Goal: Task Accomplishment & Management: Use online tool/utility

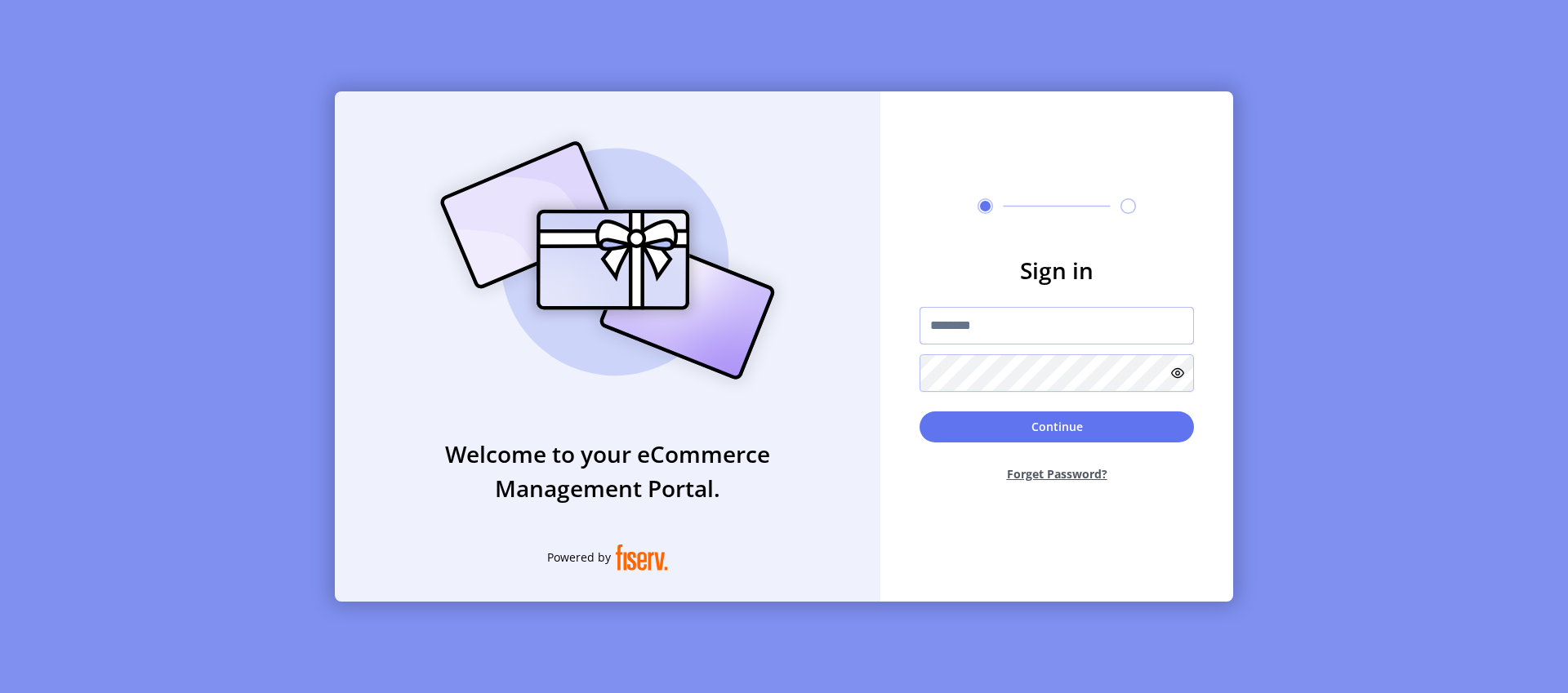
type input "*********"
click at [1006, 444] on div "Continue Forget Password?" at bounding box center [1056, 454] width 274 height 84
click at [1011, 431] on button "Continue" at bounding box center [1056, 427] width 274 height 31
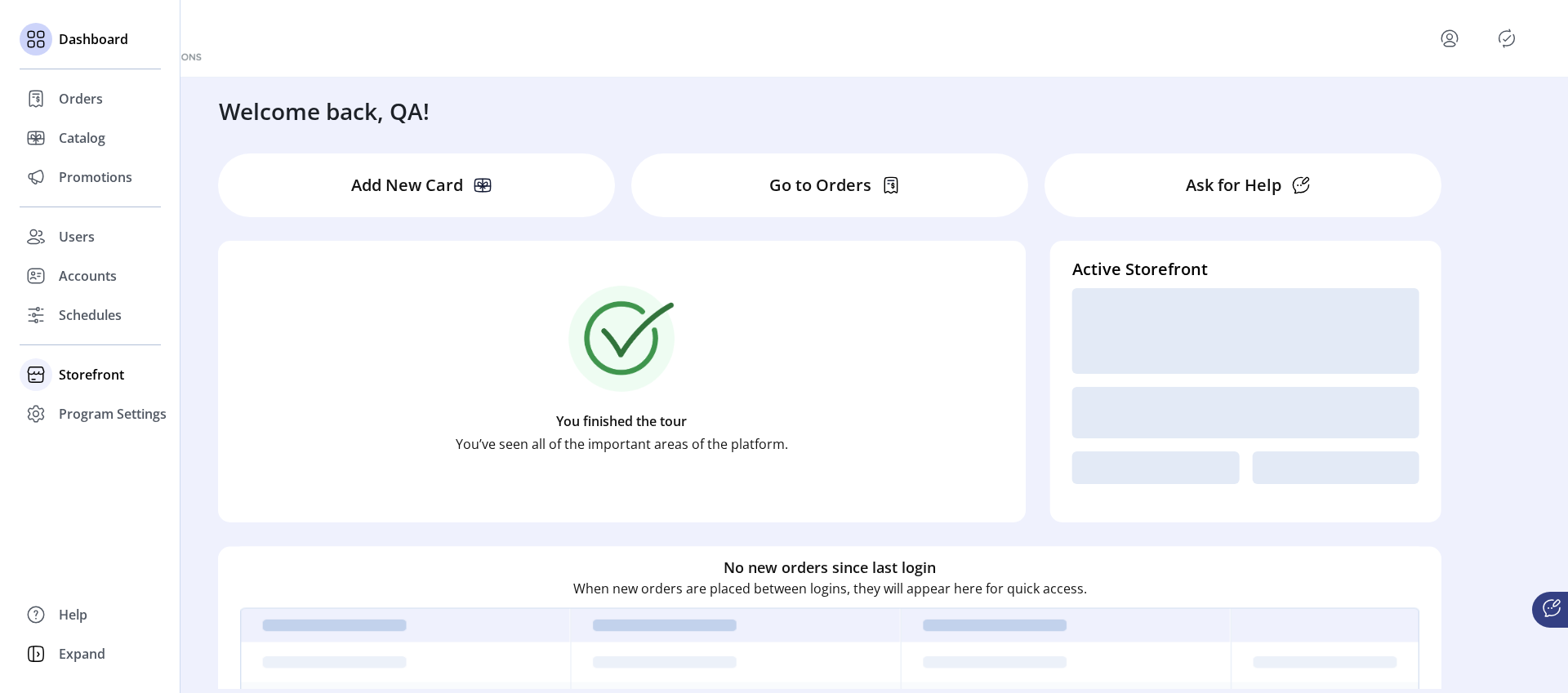
click at [104, 378] on span "Storefront" at bounding box center [91, 375] width 66 height 20
click at [94, 410] on span "Configuration" at bounding box center [101, 407] width 85 height 20
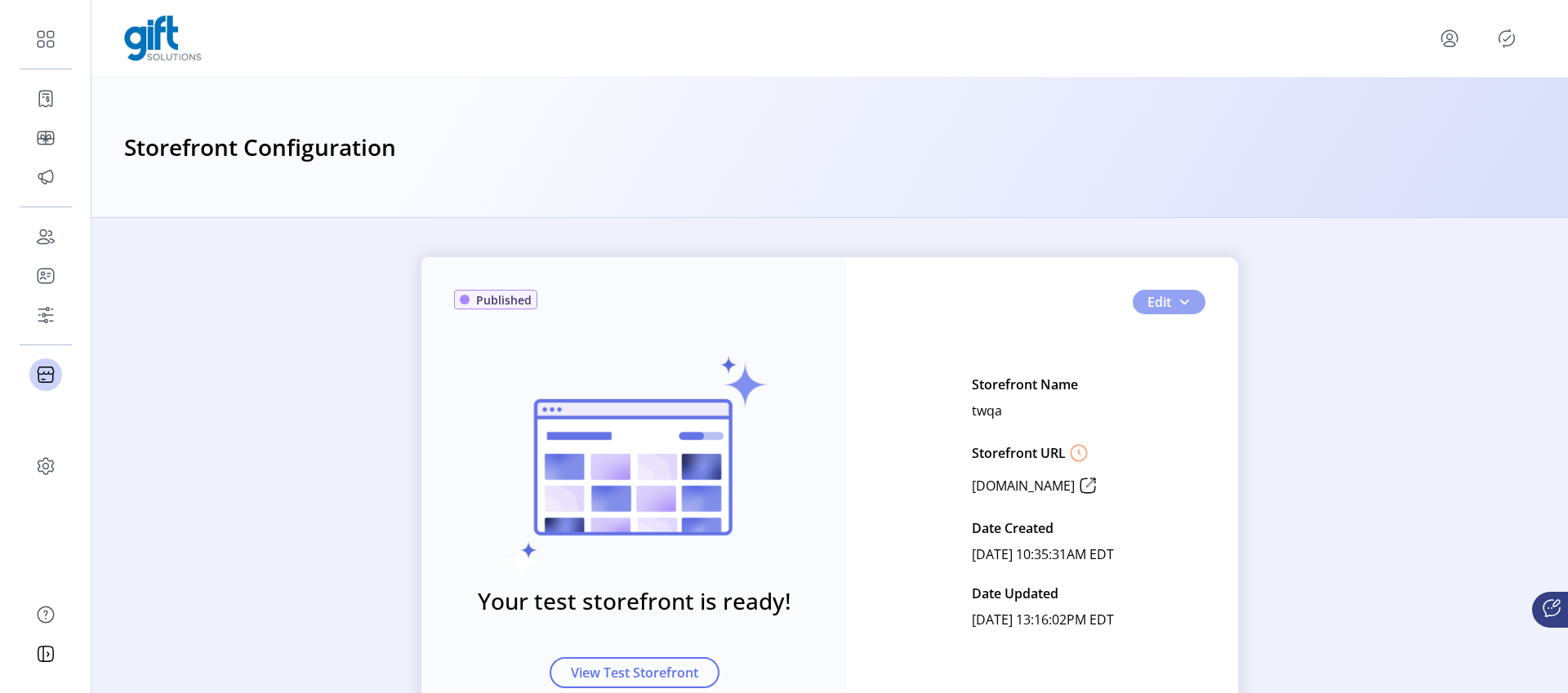
click at [1184, 303] on span "button" at bounding box center [1183, 302] width 13 height 13
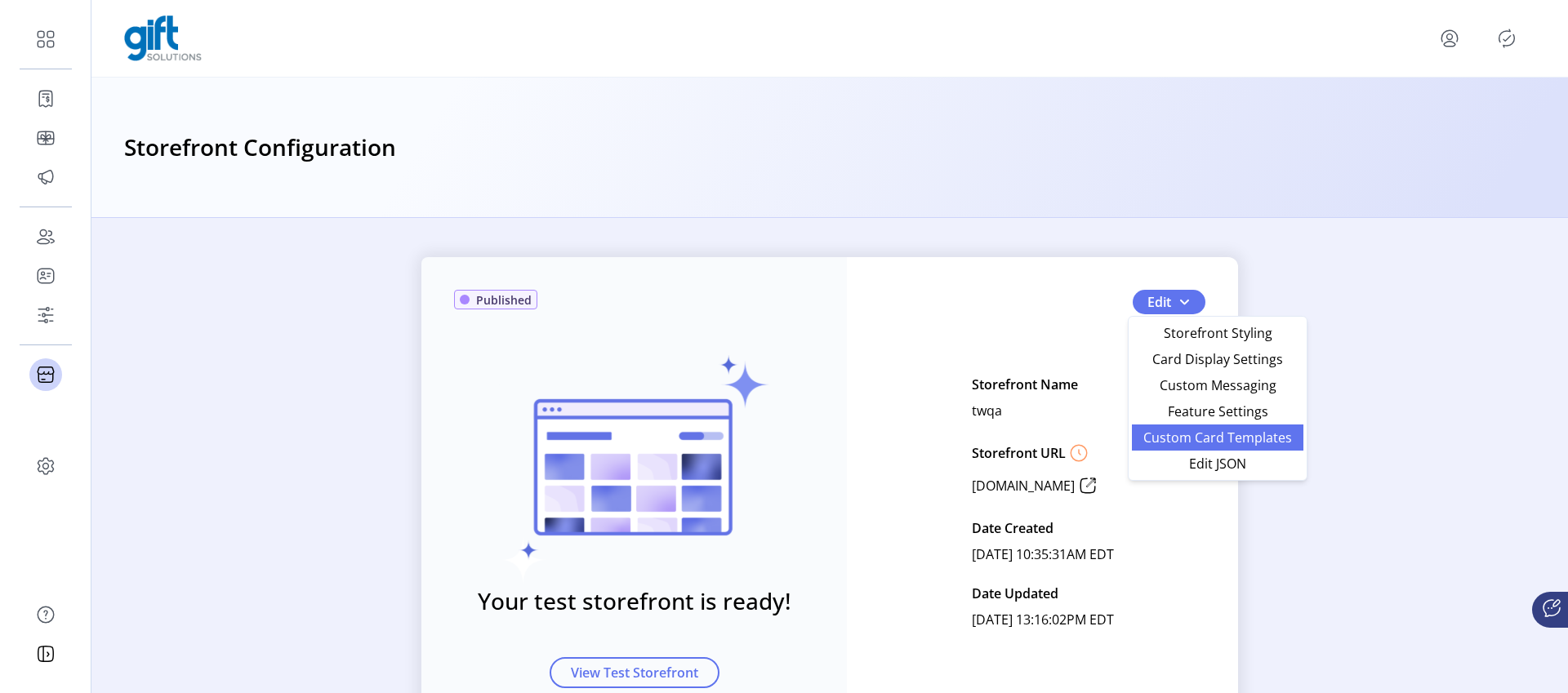
click at [1278, 440] on span "Custom Card Templates" at bounding box center [1217, 437] width 152 height 13
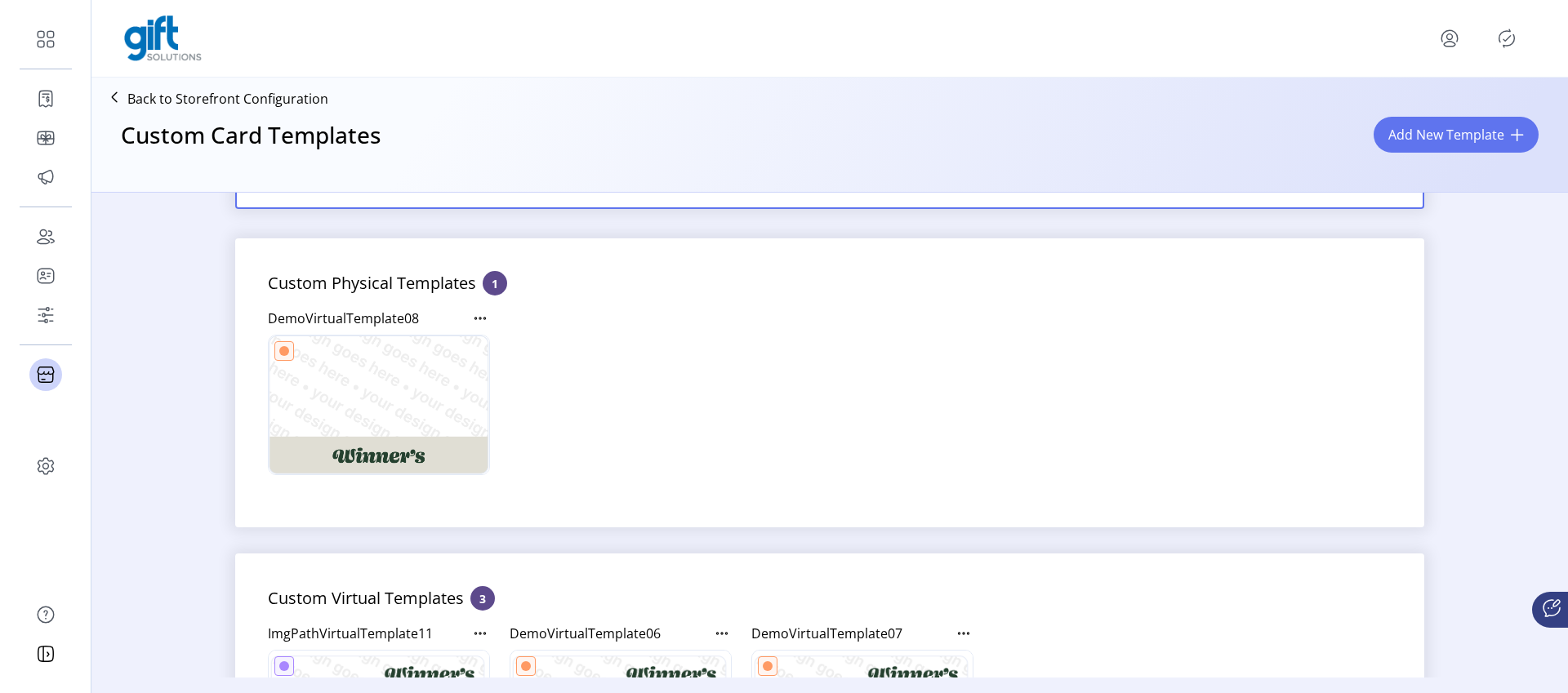
scroll to position [282, 0]
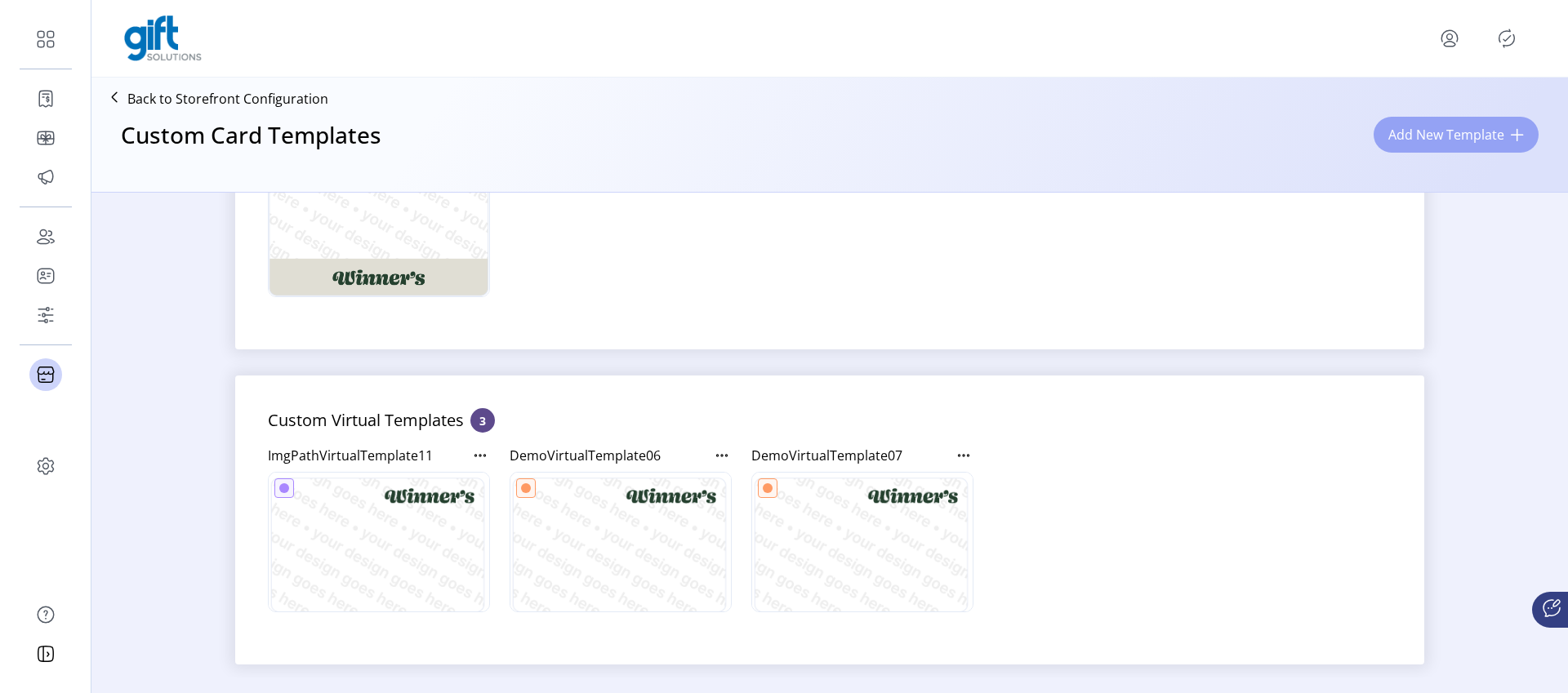
click at [1418, 132] on span "Add New Template" at bounding box center [1446, 135] width 116 height 20
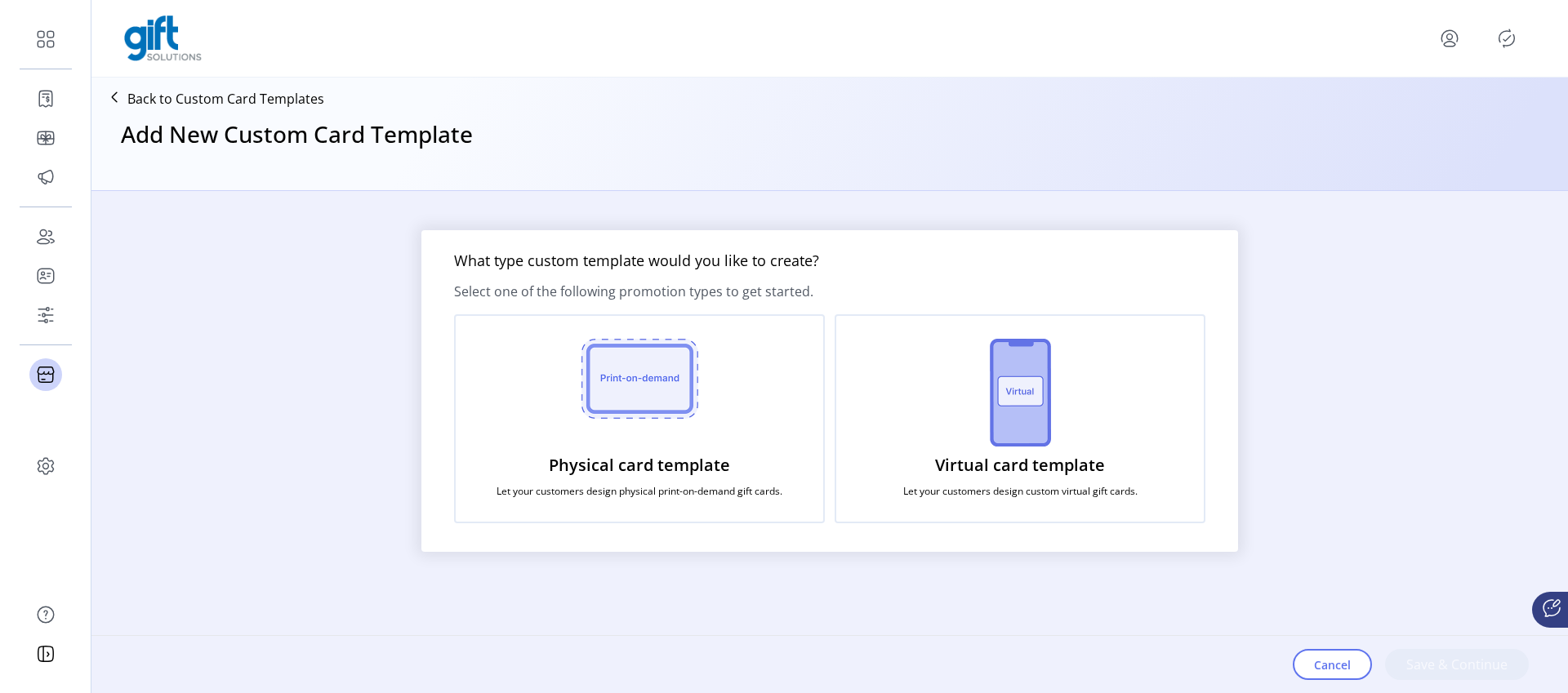
click at [991, 404] on img at bounding box center [1020, 393] width 61 height 108
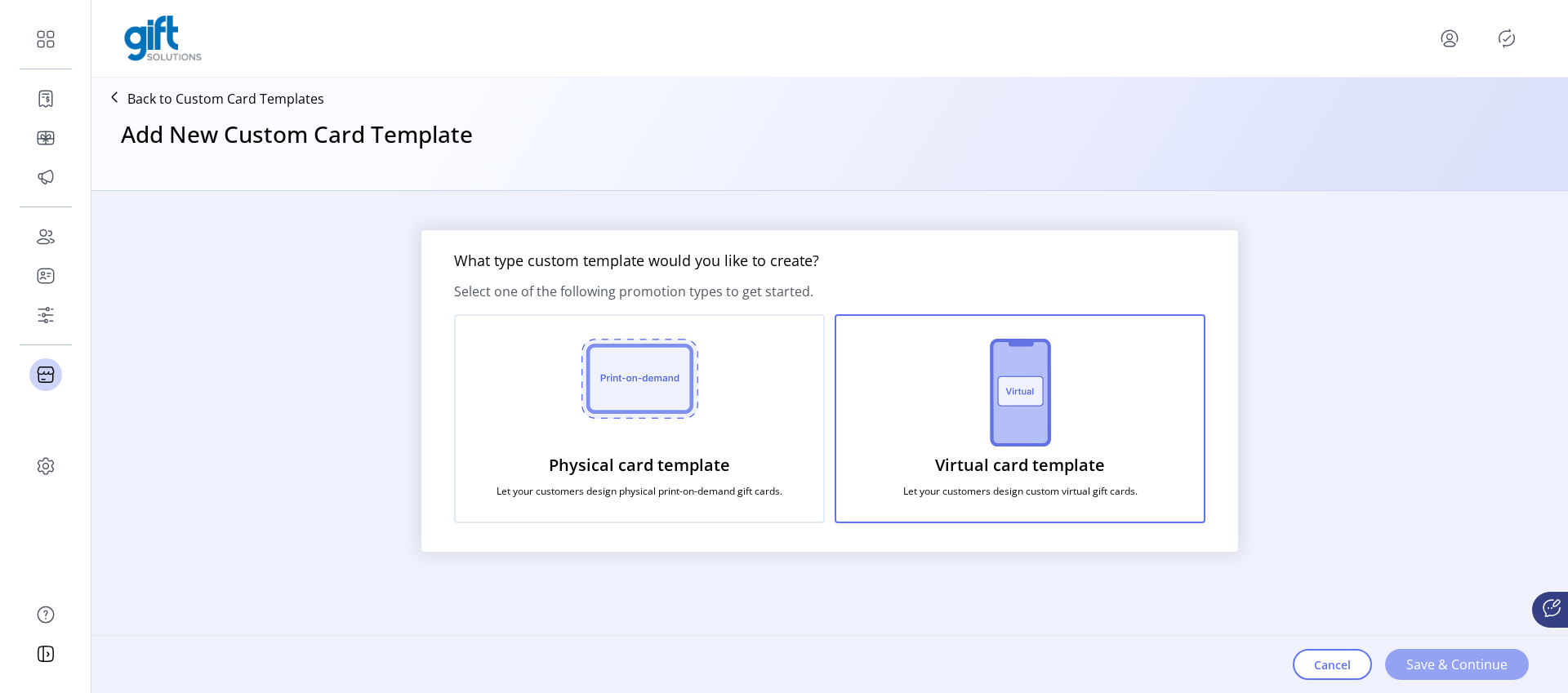
click at [1438, 671] on span "Save & Continue" at bounding box center [1457, 664] width 102 height 20
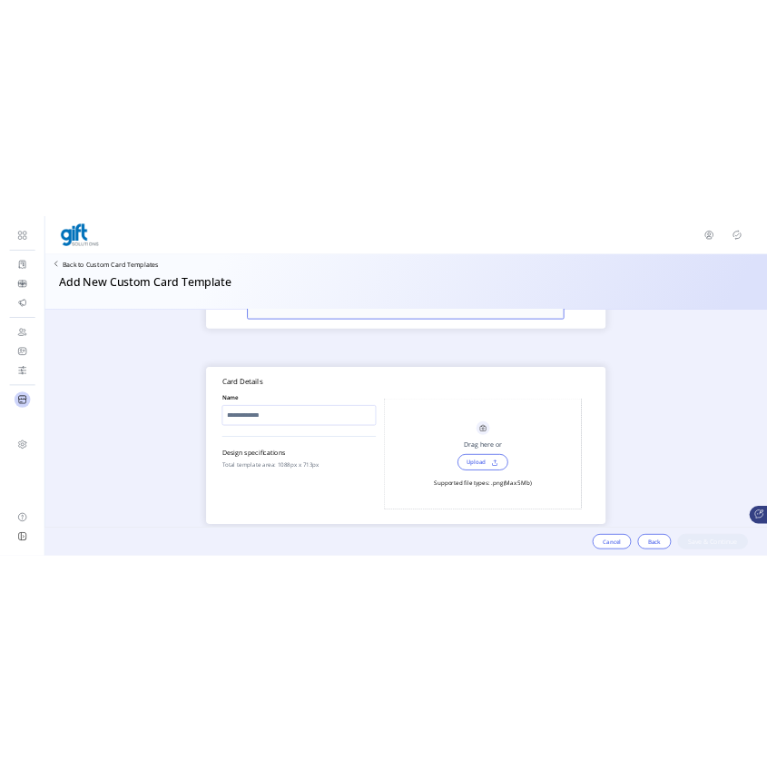
scroll to position [619, 0]
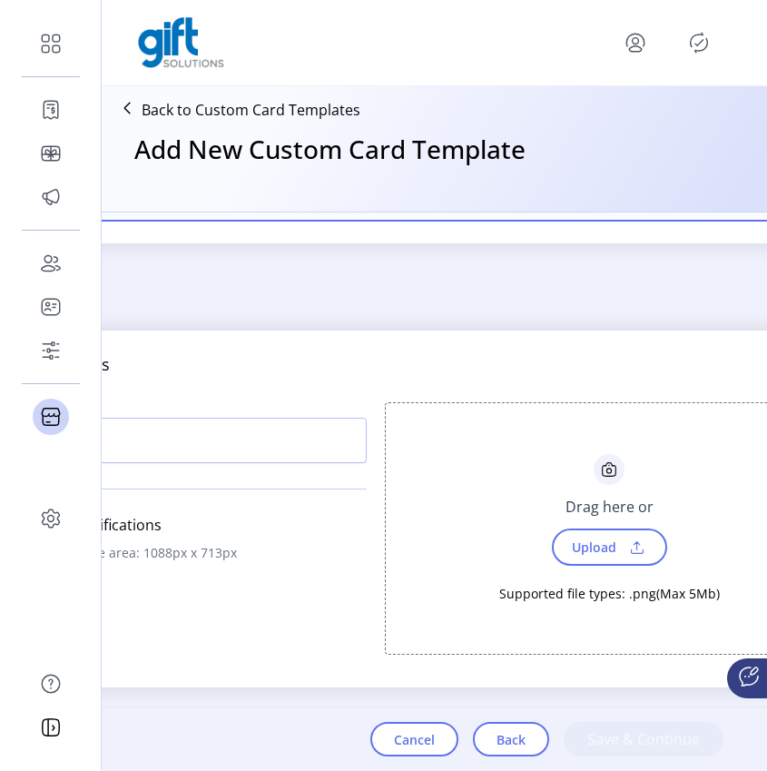
click at [579, 548] on span "Upload" at bounding box center [592, 547] width 63 height 26
click at [601, 546] on span "Upload" at bounding box center [592, 547] width 63 height 26
click at [617, 539] on span "Upload" at bounding box center [592, 547] width 63 height 26
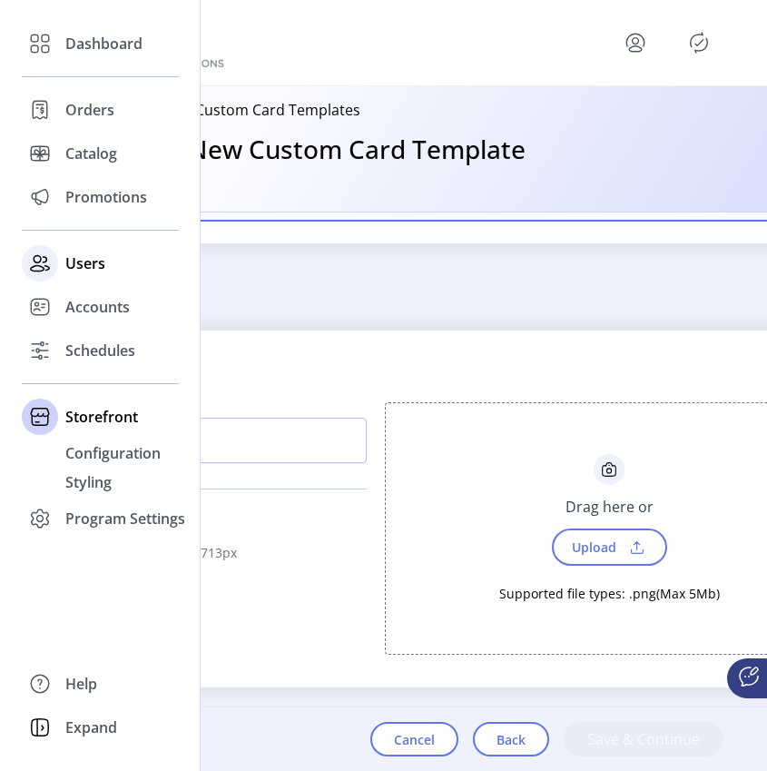
click at [99, 267] on span "Users" at bounding box center [85, 263] width 40 height 22
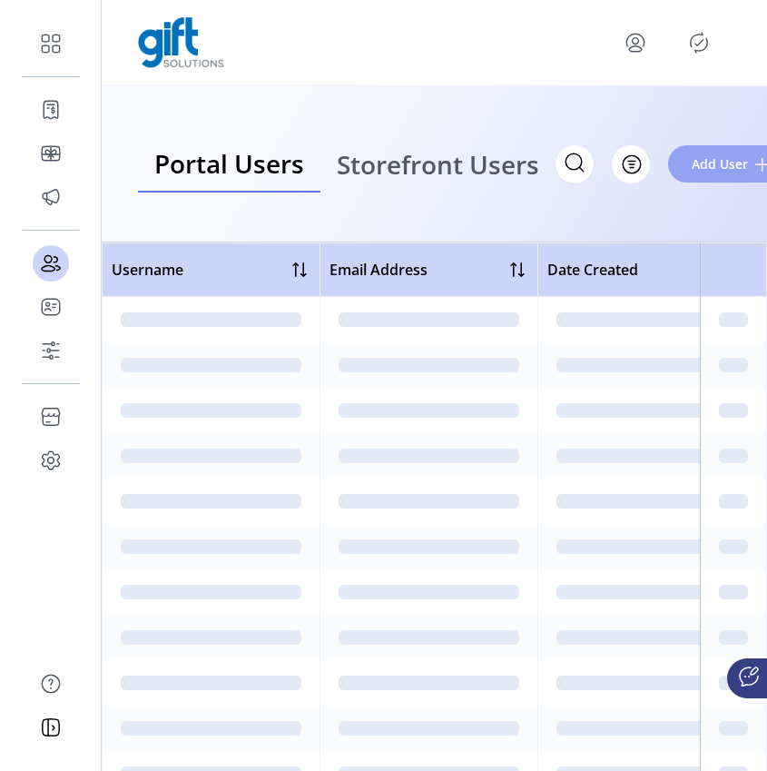
click at [730, 173] on button "Add User" at bounding box center [730, 163] width 125 height 37
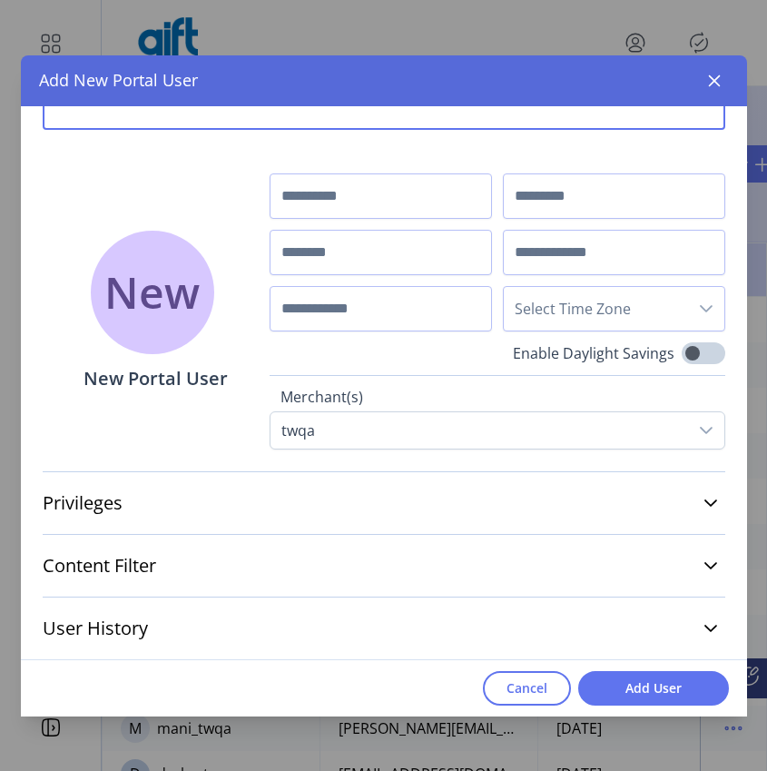
scroll to position [65, 0]
click at [688, 505] on link "Privileges" at bounding box center [384, 502] width 683 height 40
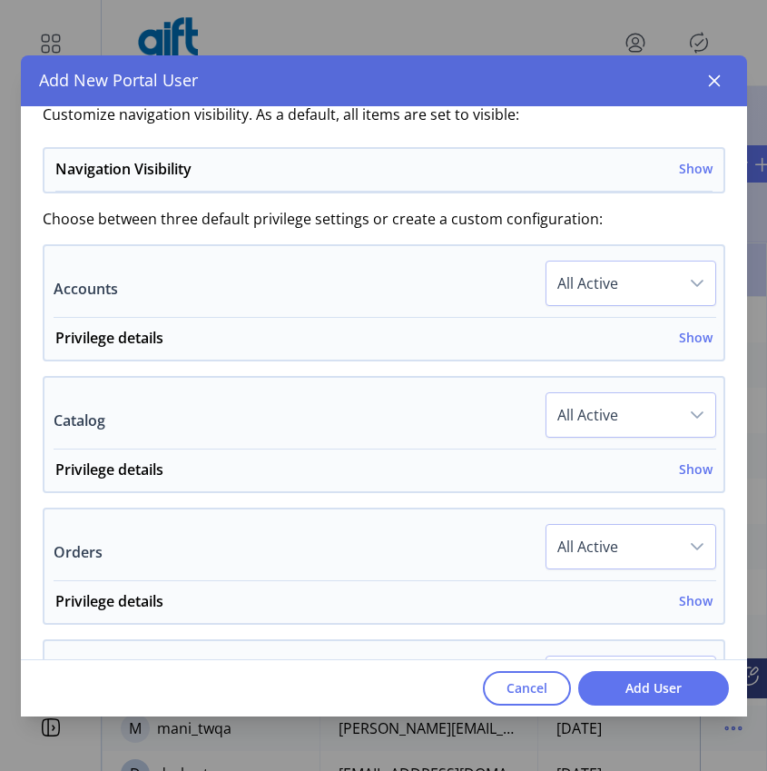
scroll to position [452, 0]
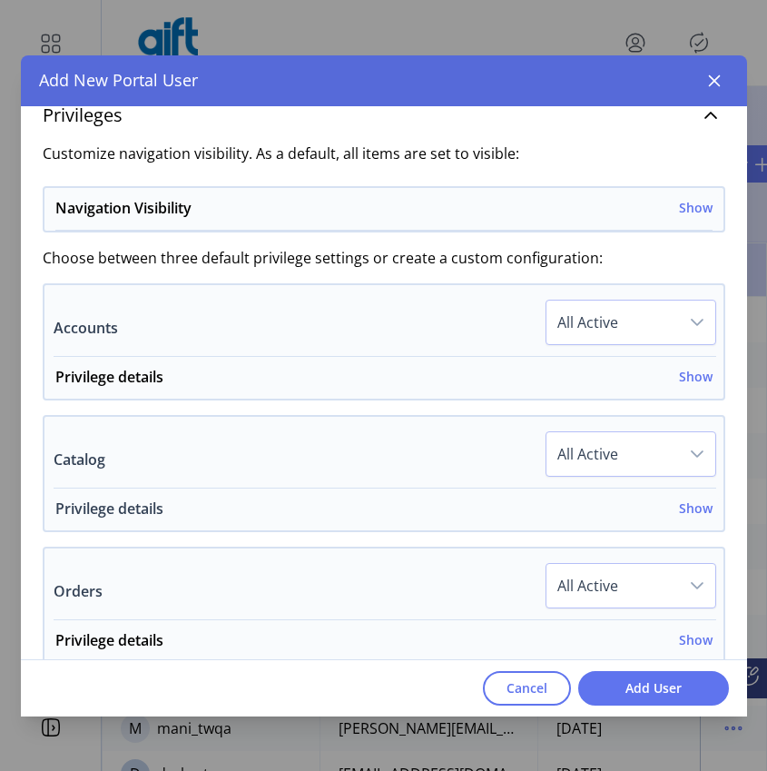
click at [692, 510] on h6 "Show" at bounding box center [696, 508] width 34 height 19
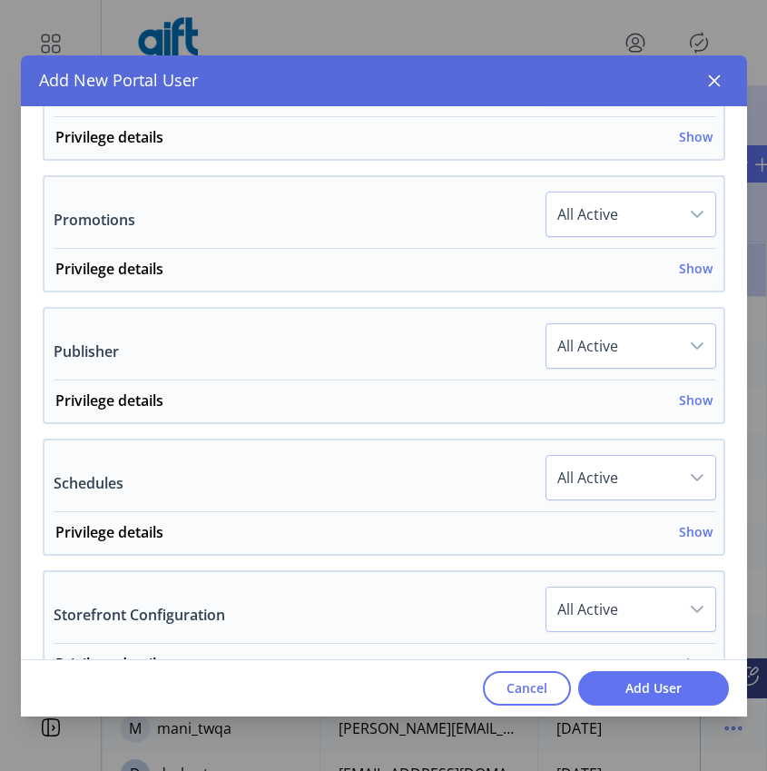
scroll to position [1274, 0]
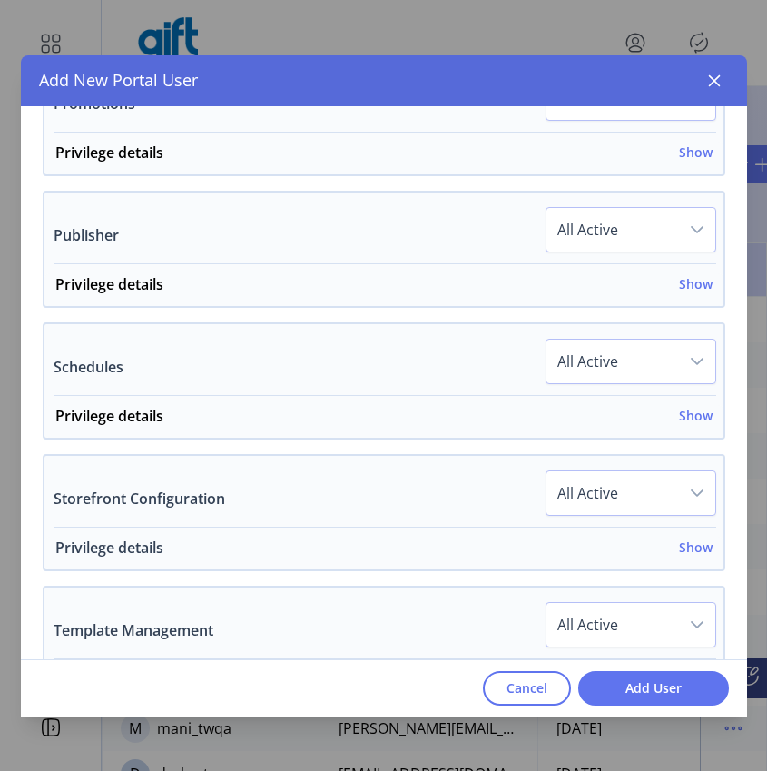
click at [680, 552] on h6 "Show" at bounding box center [696, 547] width 34 height 19
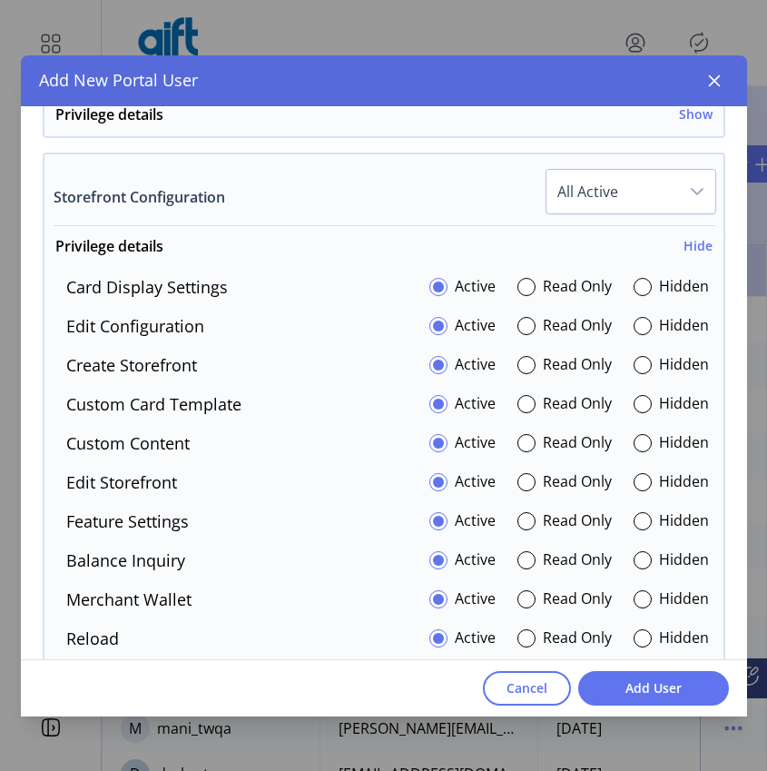
scroll to position [1576, 0]
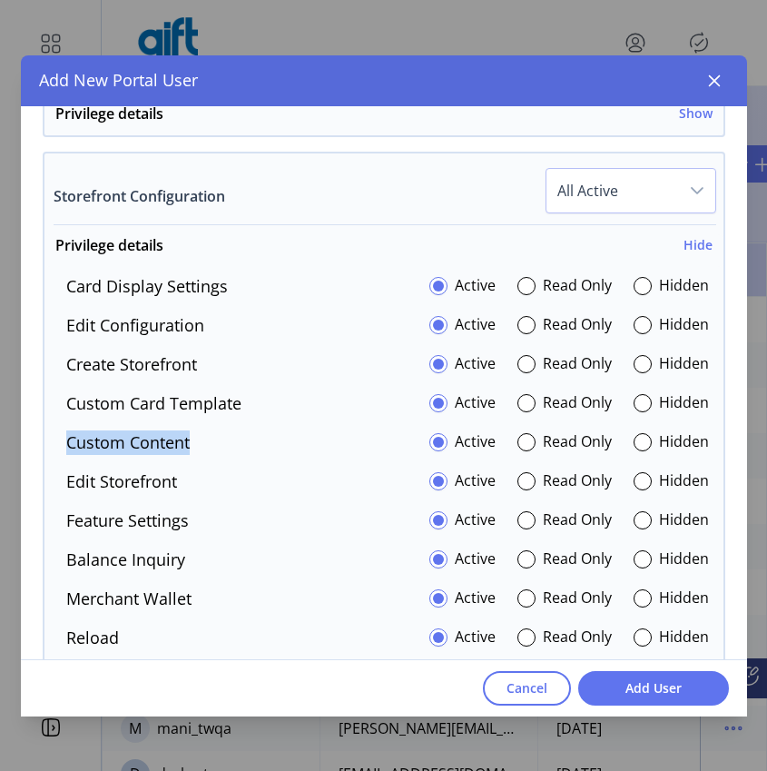
drag, startPoint x: 208, startPoint y: 447, endPoint x: 64, endPoint y: 446, distance: 144.4
click at [64, 446] on div "Custom Content Active Read Only Hidden" at bounding box center [380, 442] width 657 height 25
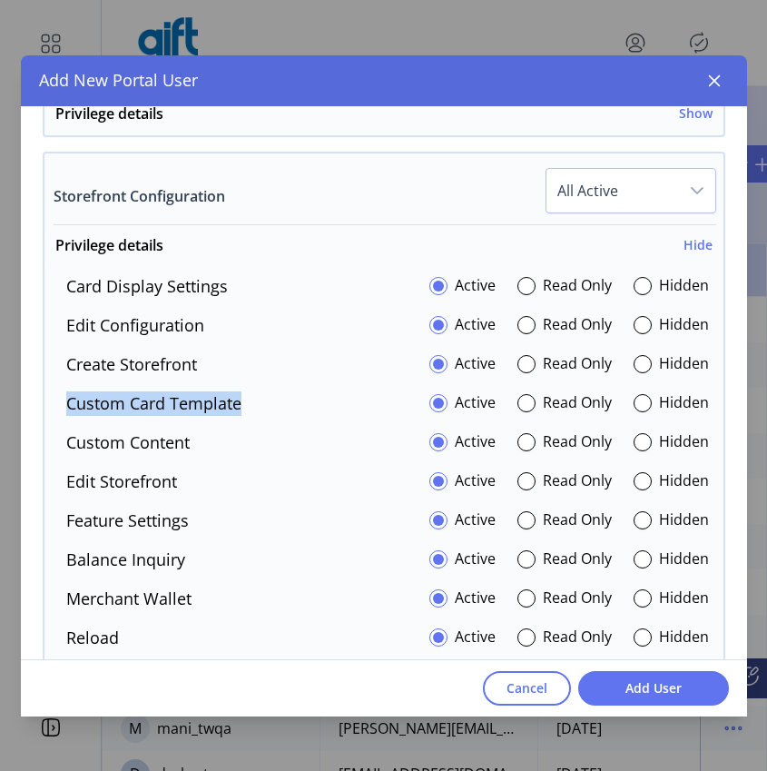
drag, startPoint x: 188, startPoint y: 400, endPoint x: 54, endPoint y: 403, distance: 134.4
click at [54, 403] on div "Custom Card Template Active Read Only Hidden" at bounding box center [380, 403] width 657 height 25
click at [517, 687] on span "Cancel" at bounding box center [527, 687] width 41 height 19
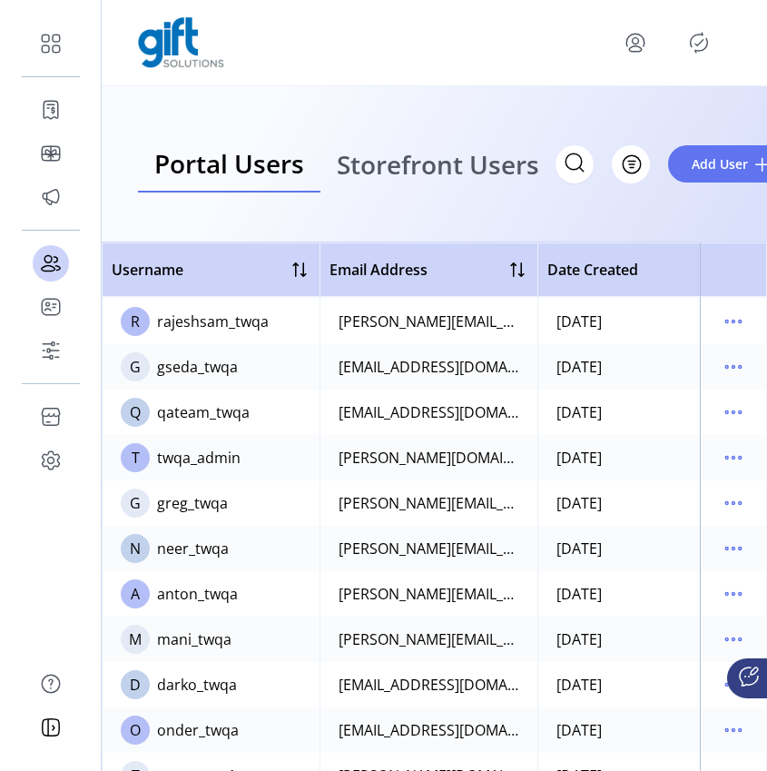
scroll to position [75, 0]
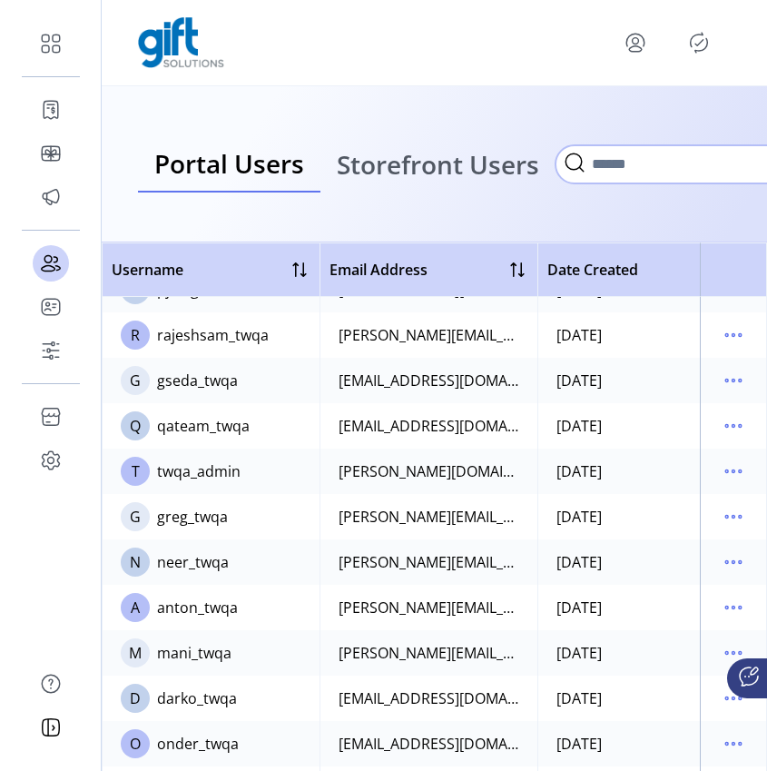
click at [589, 170] on input "Search" at bounding box center [737, 164] width 363 height 38
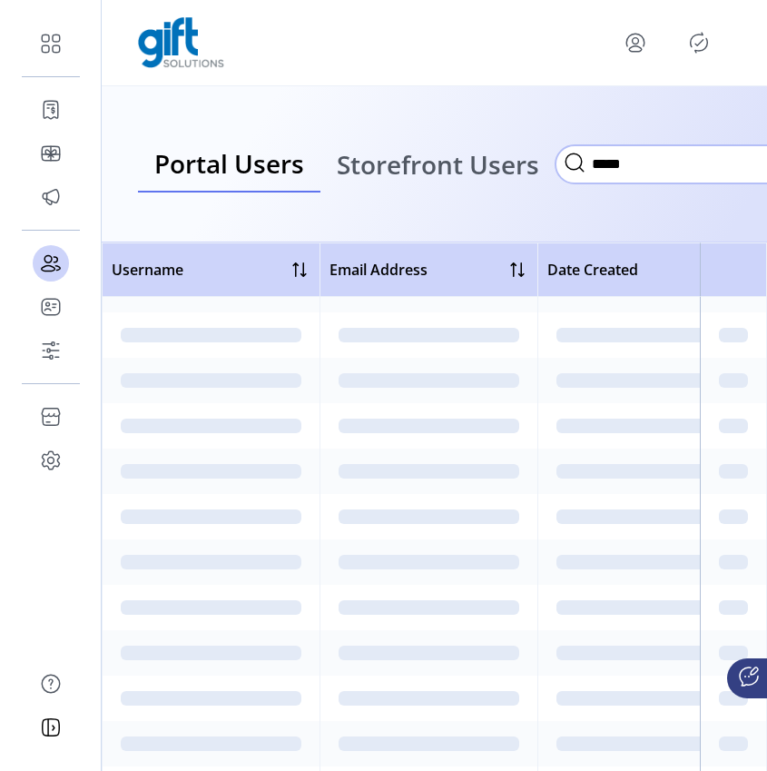
type input "*****"
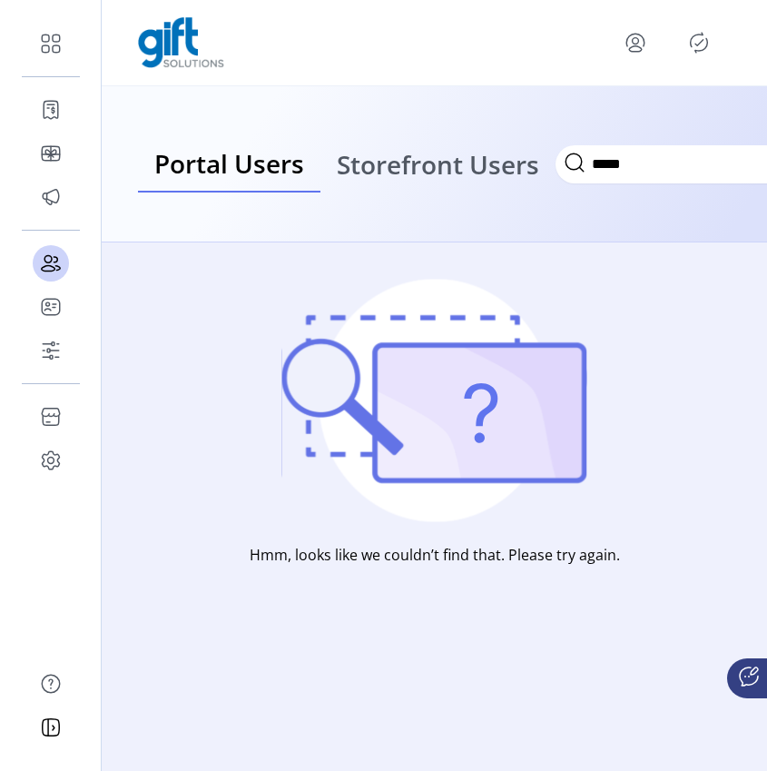
click at [635, 44] on icon "menu" at bounding box center [636, 41] width 6 height 6
click at [602, 117] on span "Sign Out" at bounding box center [570, 114] width 136 height 15
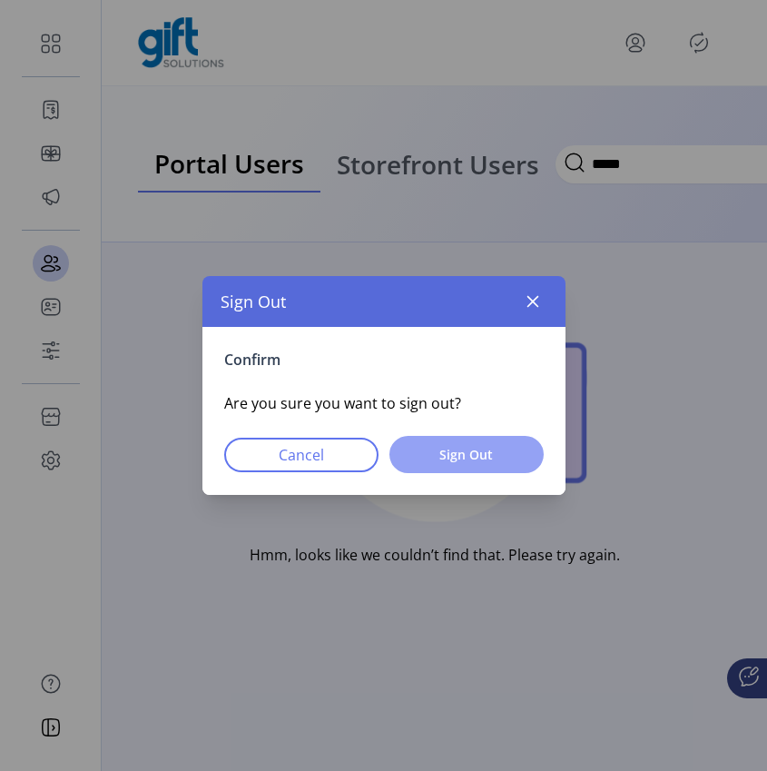
click at [479, 452] on span "Sign Out" at bounding box center [466, 454] width 107 height 19
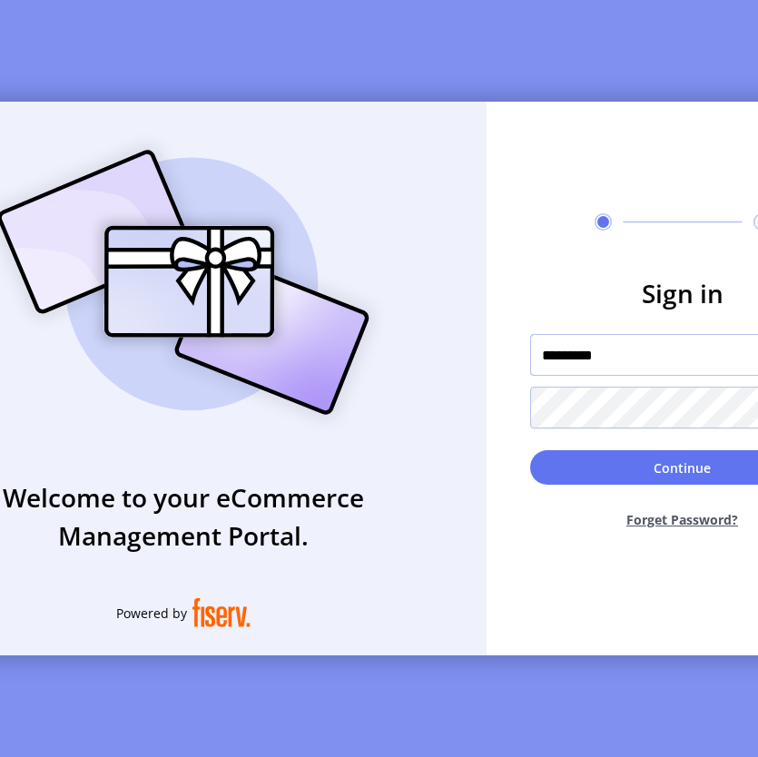
drag, startPoint x: 576, startPoint y: 363, endPoint x: 526, endPoint y: 369, distance: 50.2
click at [526, 369] on form "Sign in ********* Continue Forget Password?" at bounding box center [683, 409] width 392 height 270
click at [594, 366] on input "*********" at bounding box center [682, 355] width 305 height 42
click at [593, 365] on input "*********" at bounding box center [682, 355] width 305 height 42
paste input "*********"
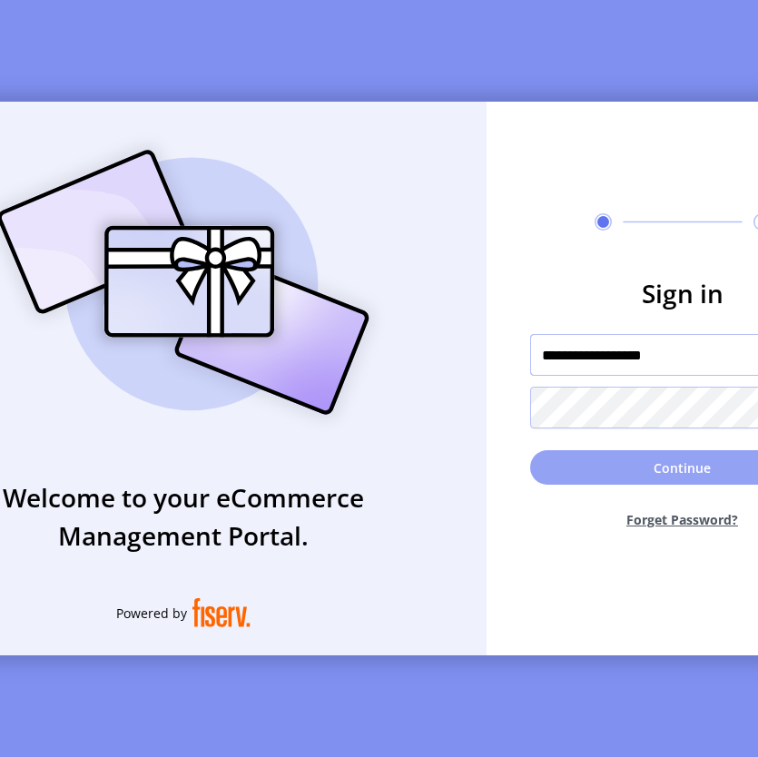
type input "**********"
click at [664, 469] on button "Continue" at bounding box center [682, 467] width 305 height 35
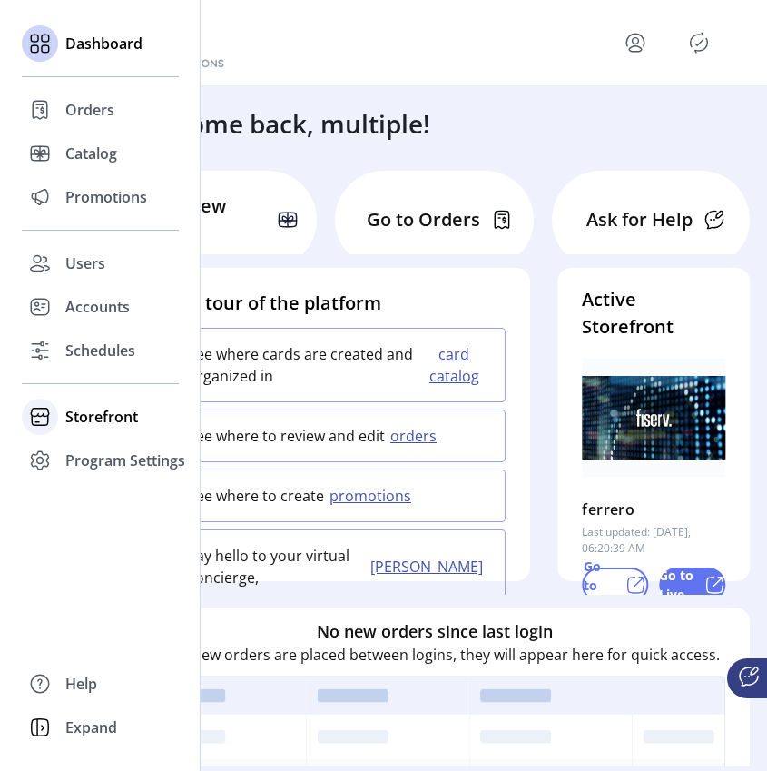
click at [121, 417] on span "Storefront" at bounding box center [101, 417] width 73 height 22
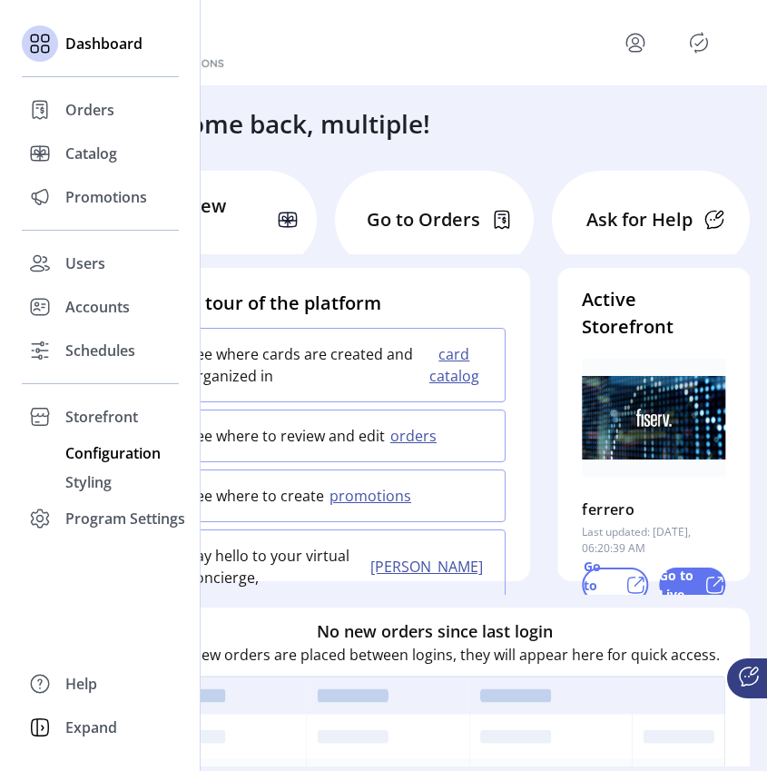
click at [117, 451] on span "Configuration" at bounding box center [112, 453] width 95 height 22
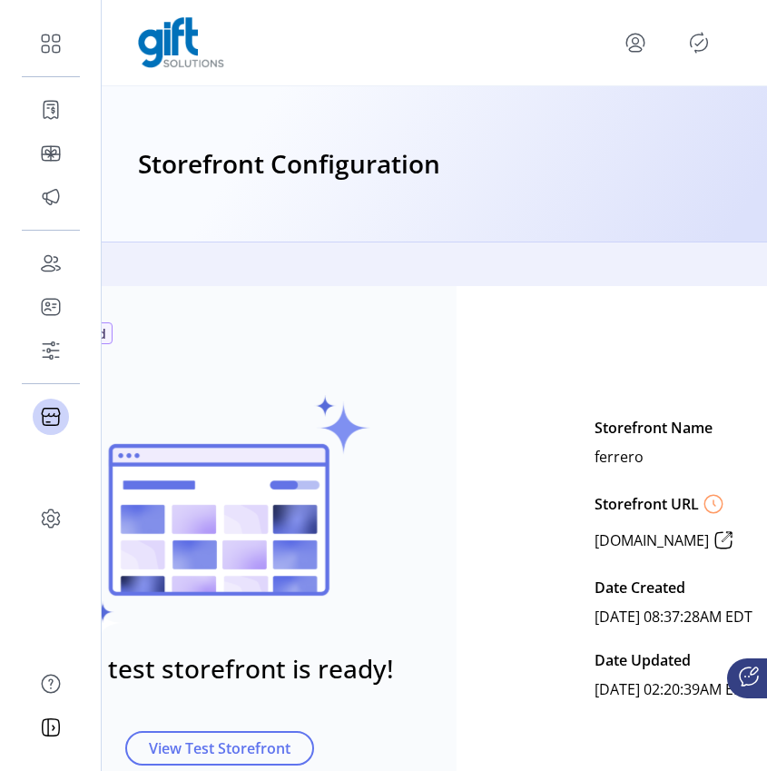
scroll to position [0, 149]
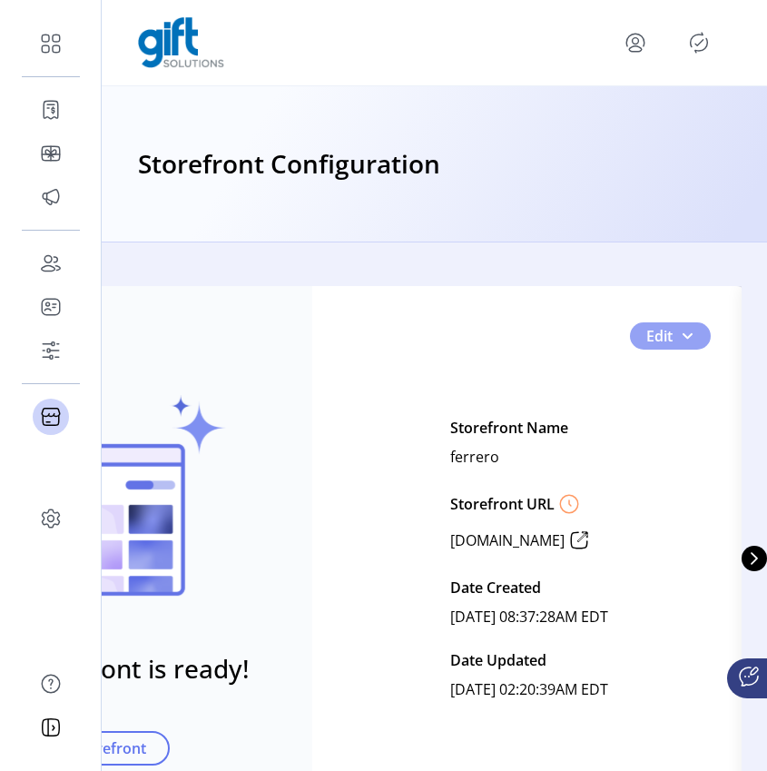
click at [683, 335] on span "0" at bounding box center [687, 336] width 15 height 15
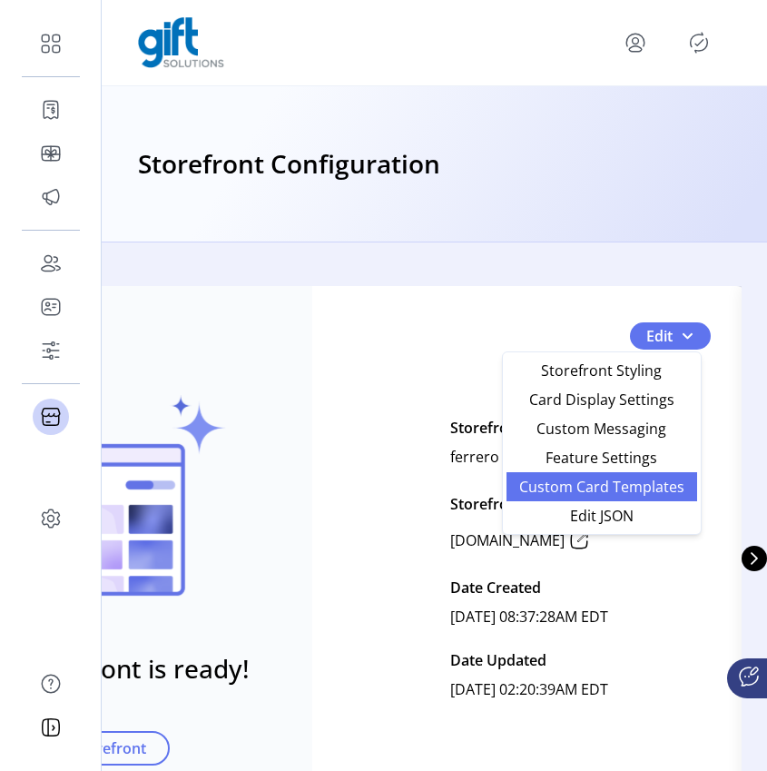
click at [648, 489] on span "Custom Card Templates" at bounding box center [602, 486] width 169 height 15
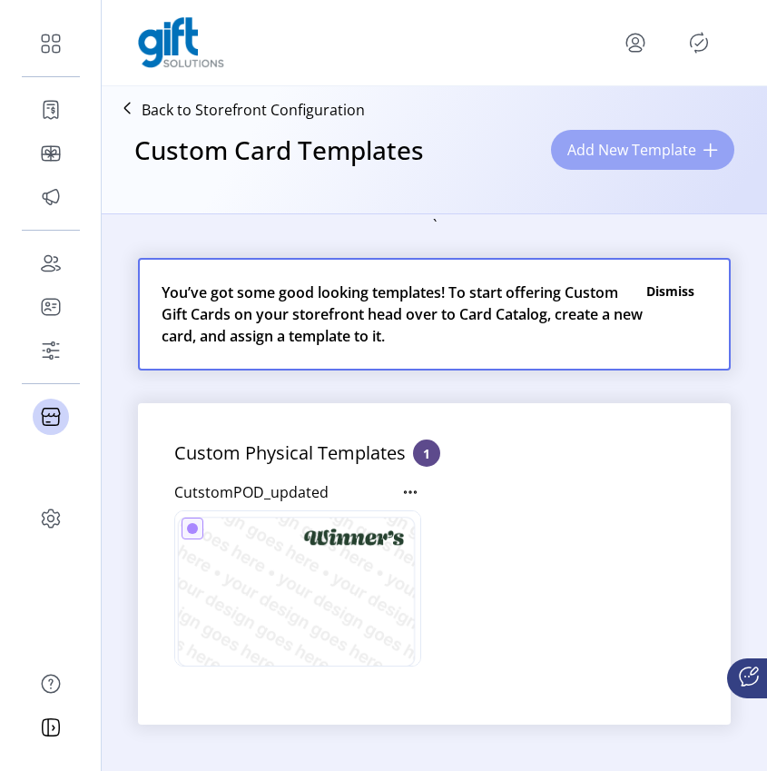
click at [693, 146] on span "Add New Template" at bounding box center [632, 150] width 129 height 22
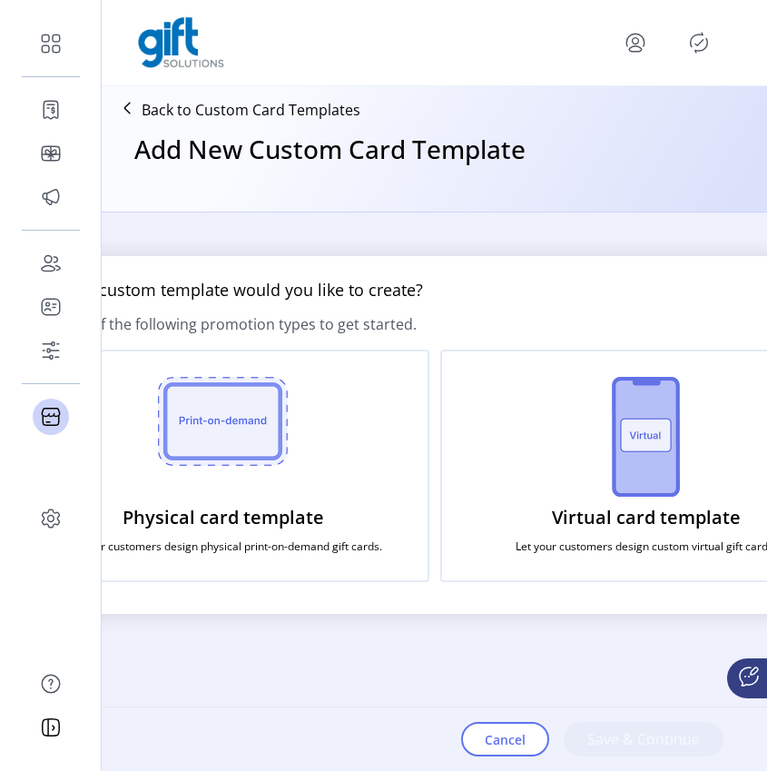
click at [664, 475] on img at bounding box center [646, 437] width 68 height 120
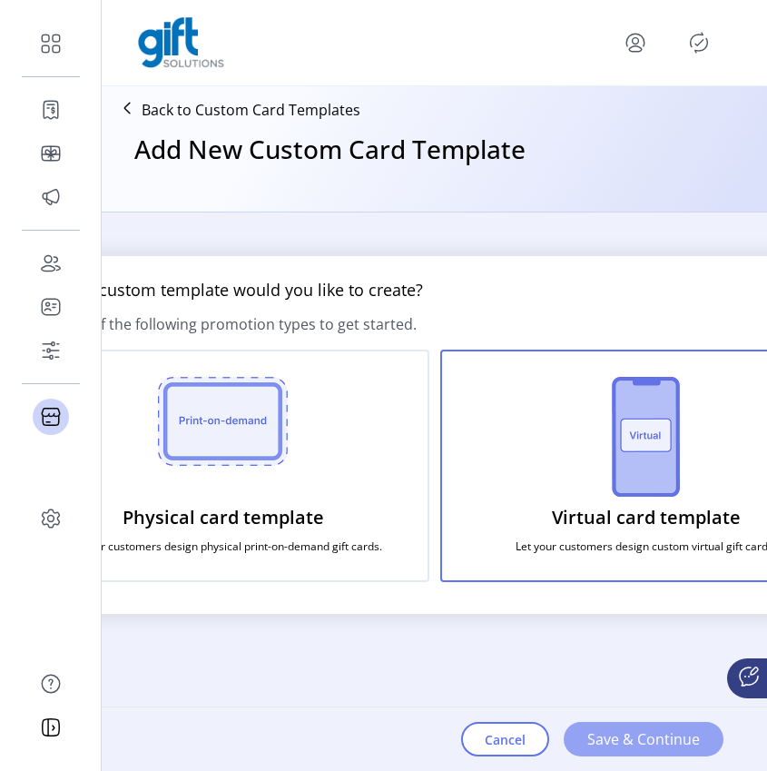
click at [652, 732] on span "Save & Continue" at bounding box center [644, 739] width 113 height 22
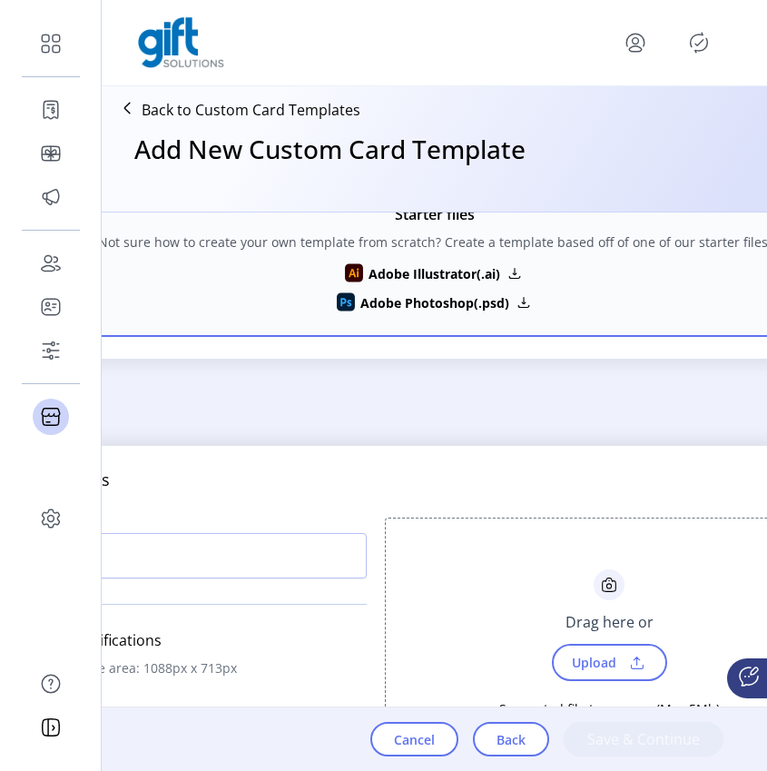
scroll to position [648, 0]
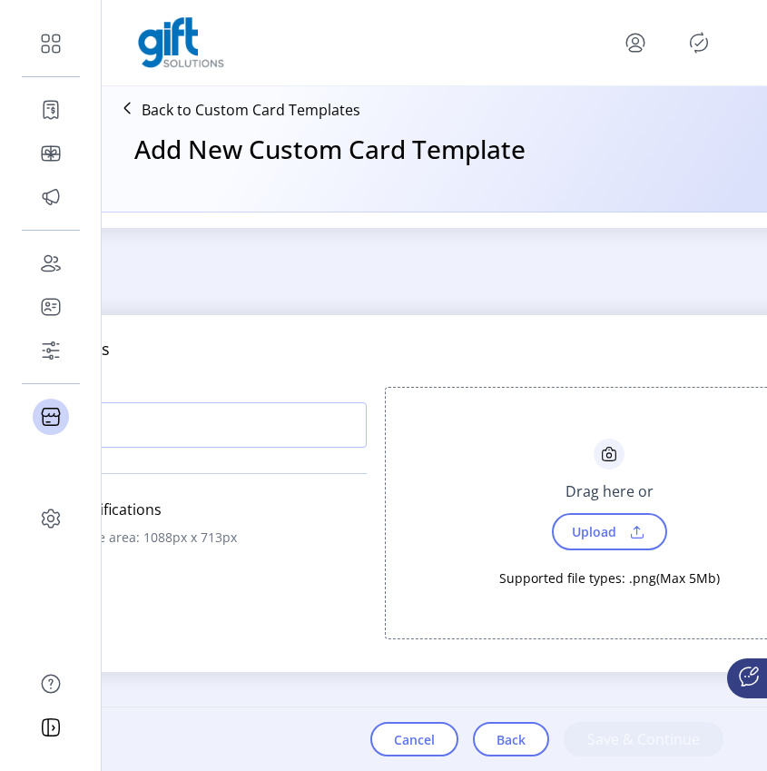
click at [576, 519] on span "Upload" at bounding box center [592, 532] width 63 height 26
click at [569, 521] on span "Upload" at bounding box center [592, 532] width 63 height 26
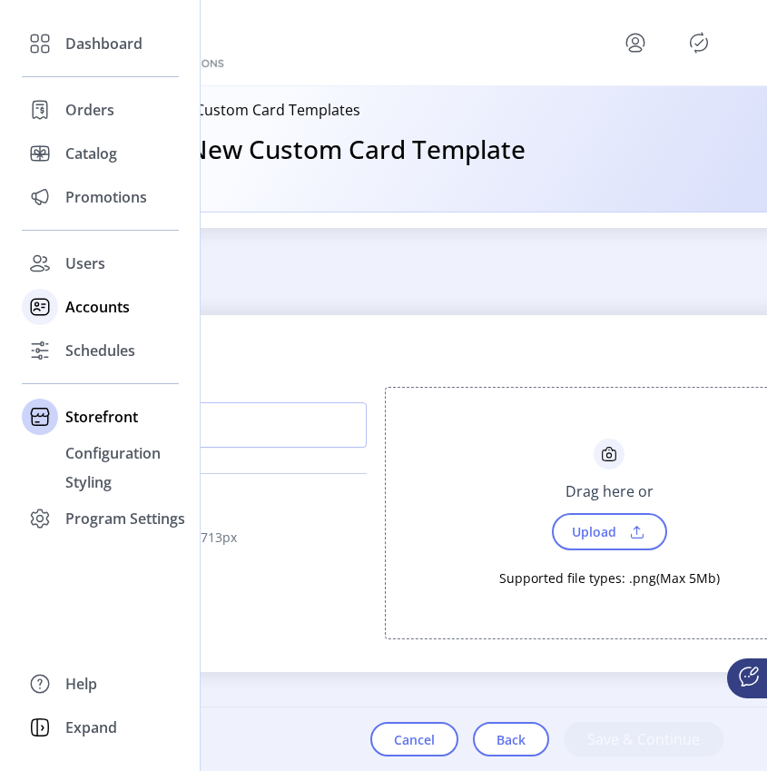
click at [115, 306] on span "Accounts" at bounding box center [97, 307] width 64 height 22
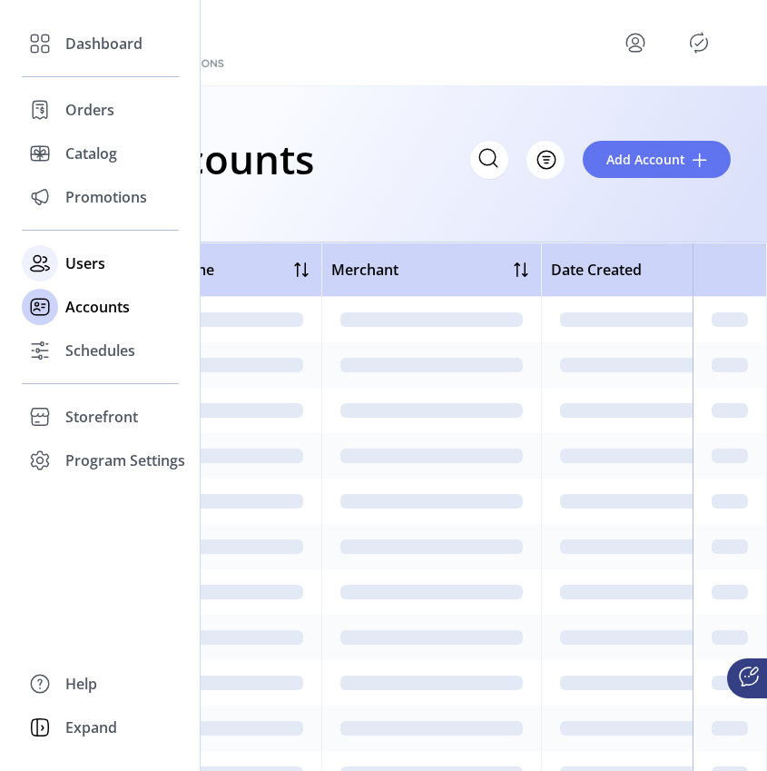
click at [84, 262] on span "Users" at bounding box center [85, 263] width 40 height 22
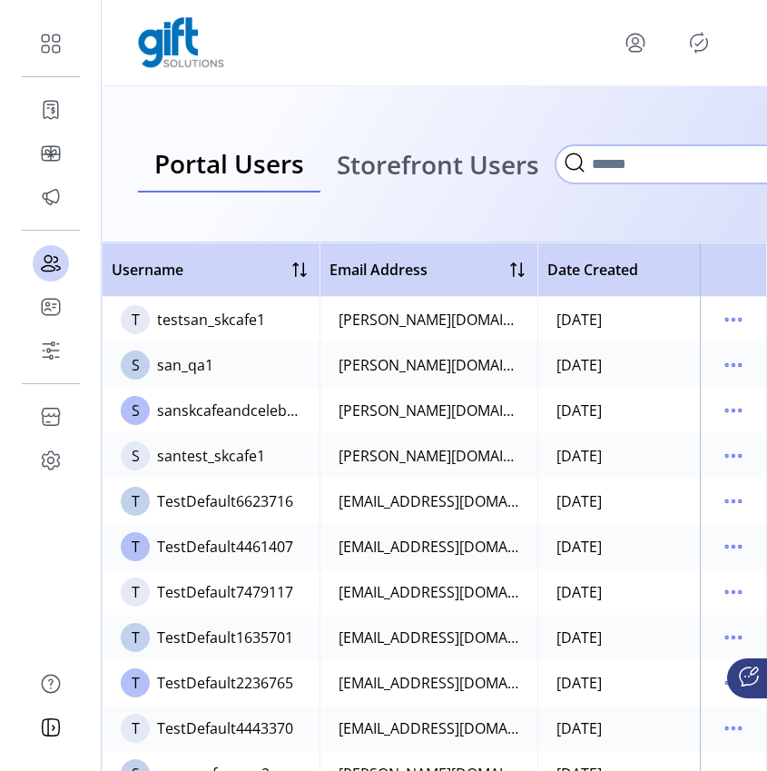
click at [616, 174] on input "Search" at bounding box center [737, 164] width 363 height 38
type input "****"
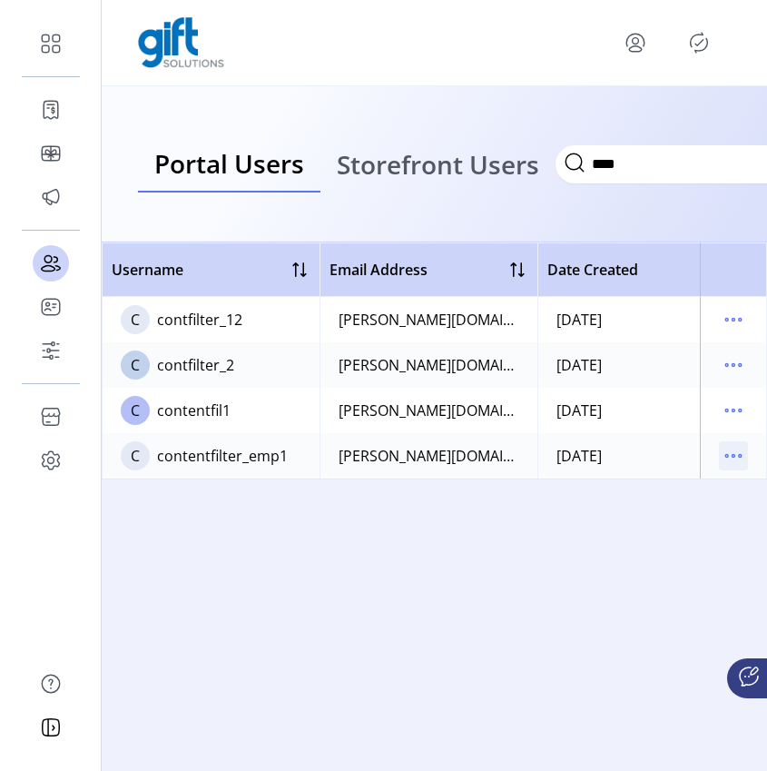
click at [726, 454] on icon "menu" at bounding box center [733, 455] width 29 height 29
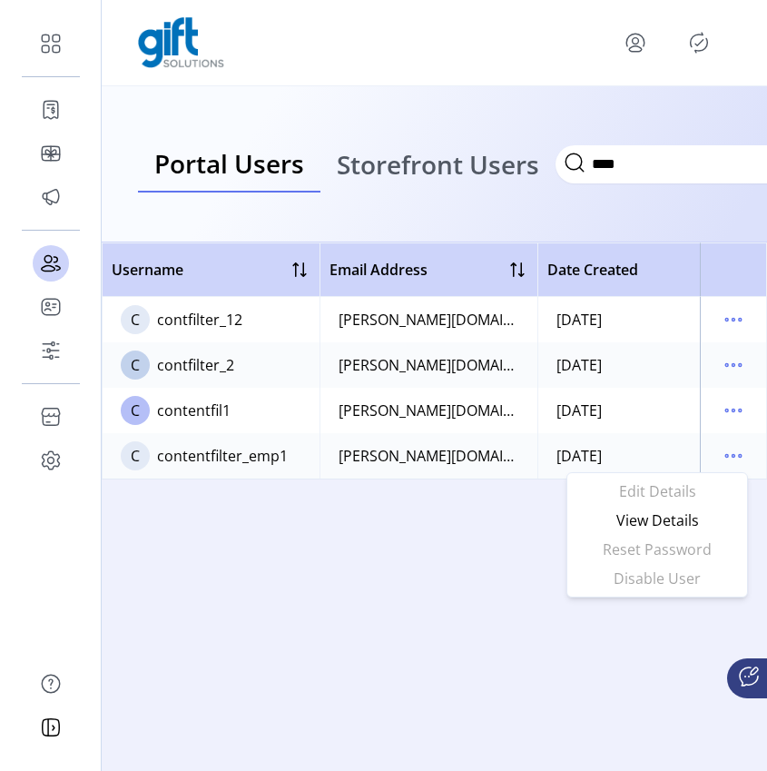
click at [323, 565] on div "Username Email Address Date Created Merchant Status C contfilter_12 [PERSON_NAM…" at bounding box center [435, 506] width 666 height 529
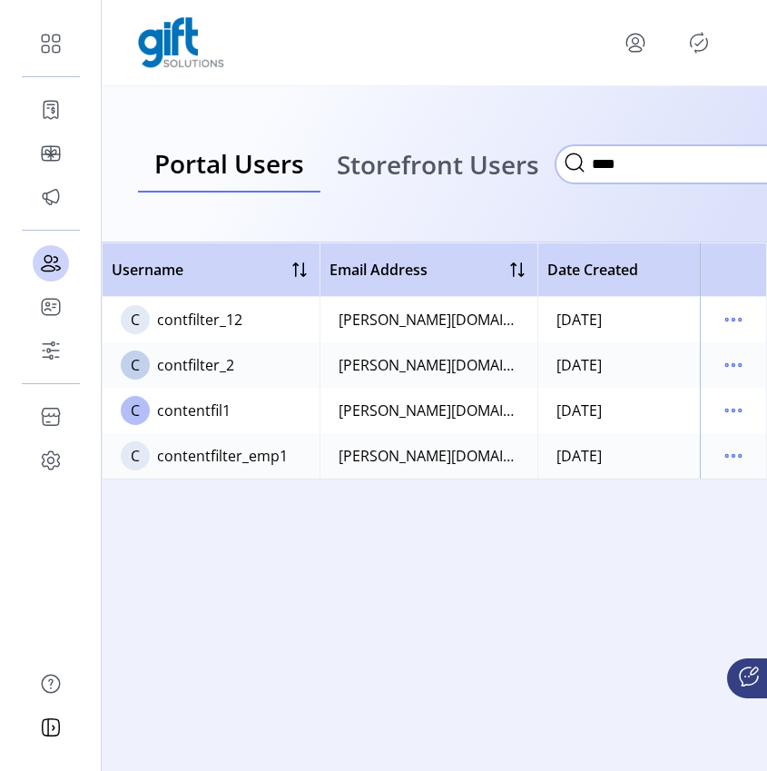
click at [657, 160] on input "****" at bounding box center [737, 164] width 363 height 38
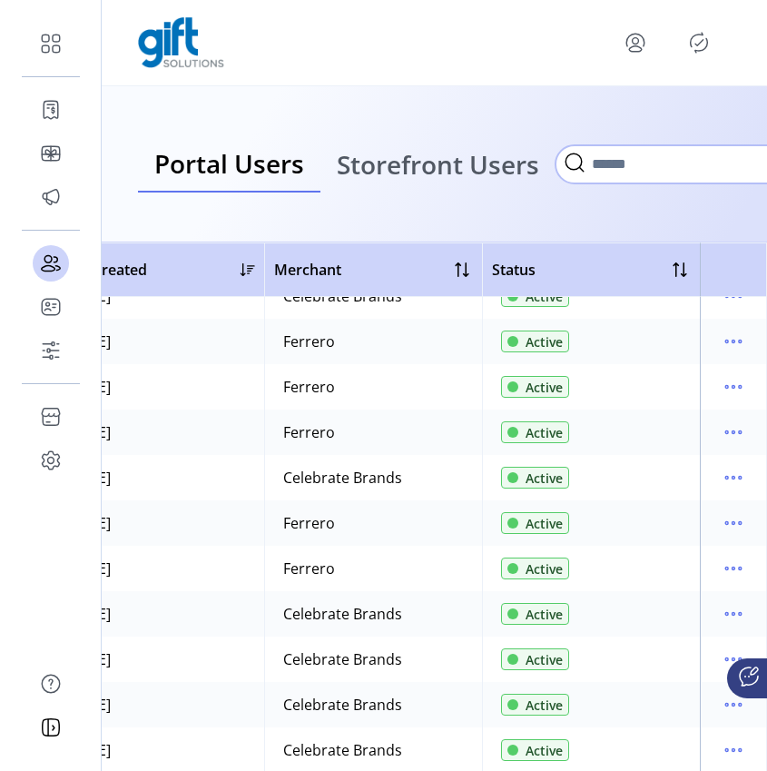
scroll to position [1329, 500]
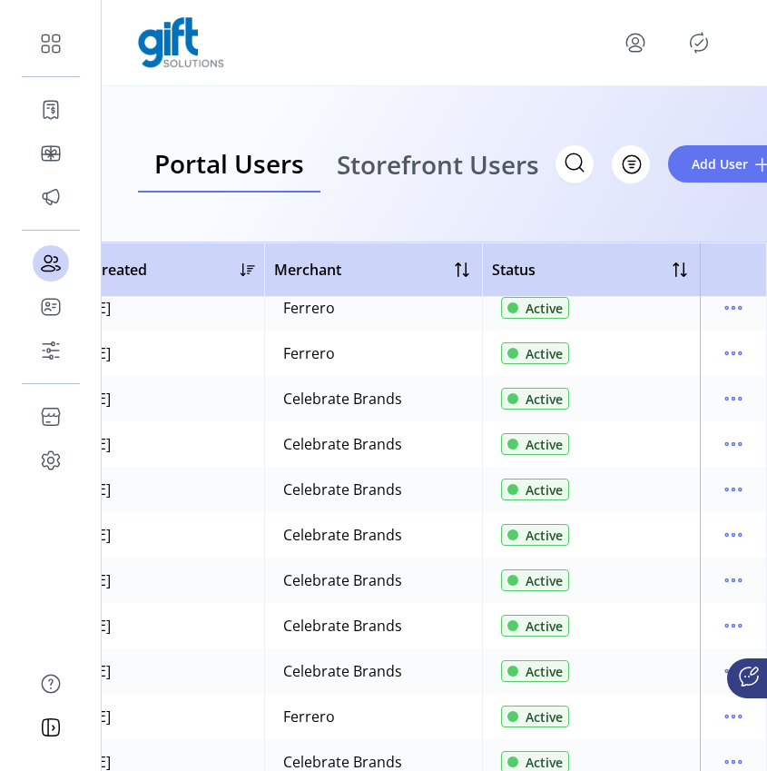
click at [641, 52] on icon "menu" at bounding box center [635, 42] width 29 height 29
click at [558, 114] on span "Sign Out" at bounding box center [570, 114] width 136 height 15
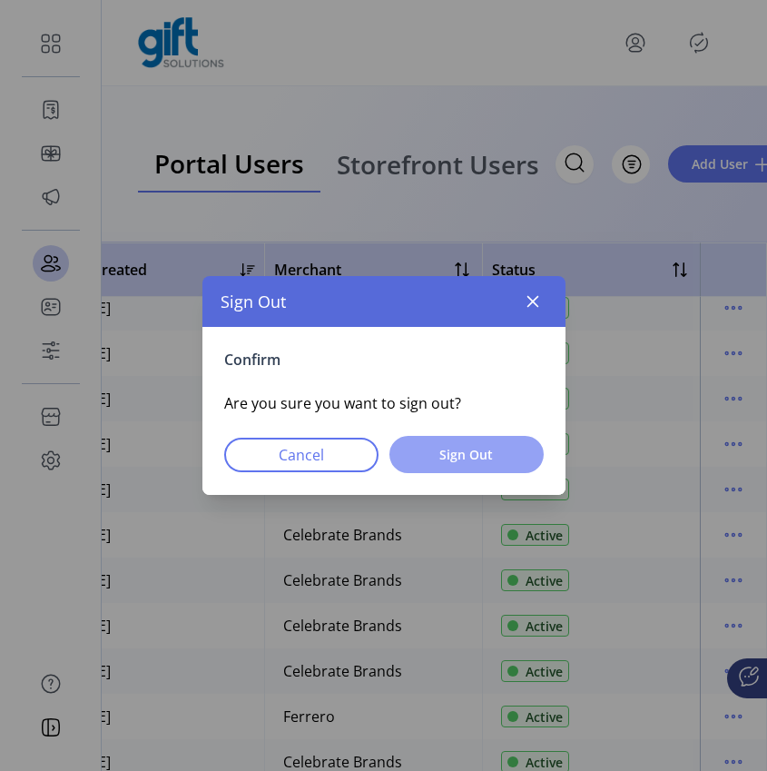
click at [489, 453] on span "Sign Out" at bounding box center [466, 454] width 107 height 19
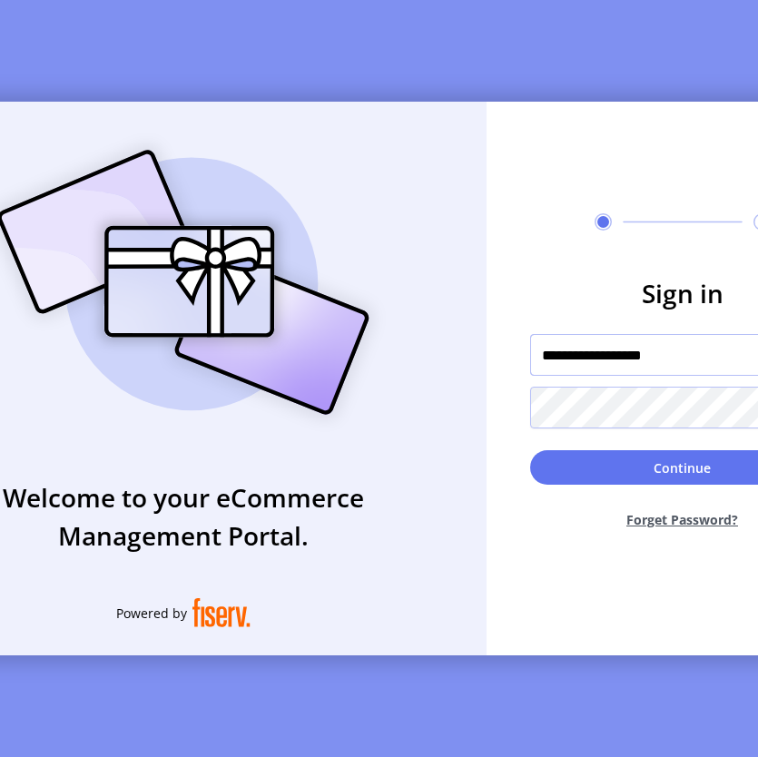
click at [606, 362] on input "**********" at bounding box center [682, 355] width 305 height 42
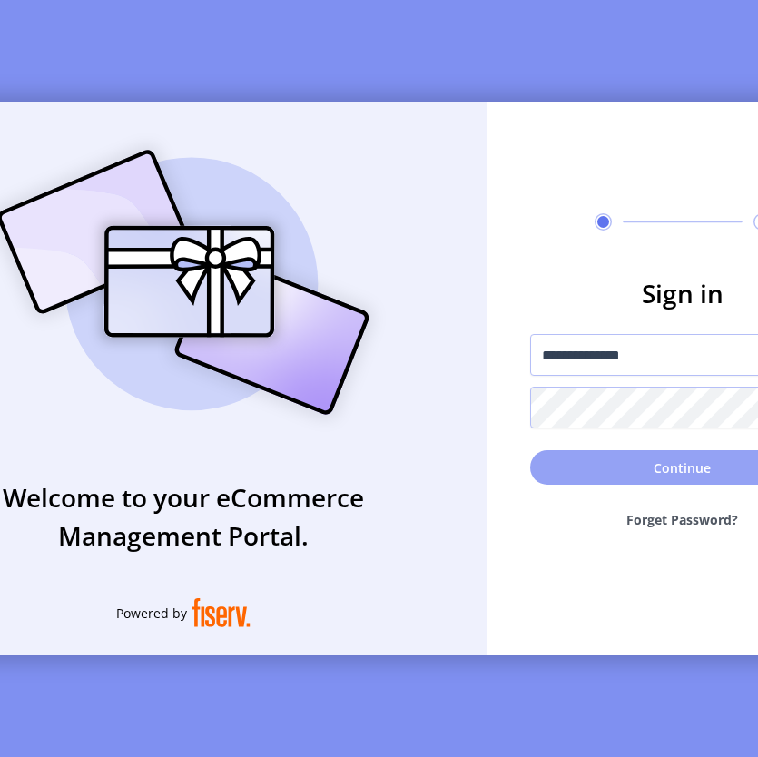
click at [679, 485] on button "Continue" at bounding box center [682, 467] width 305 height 35
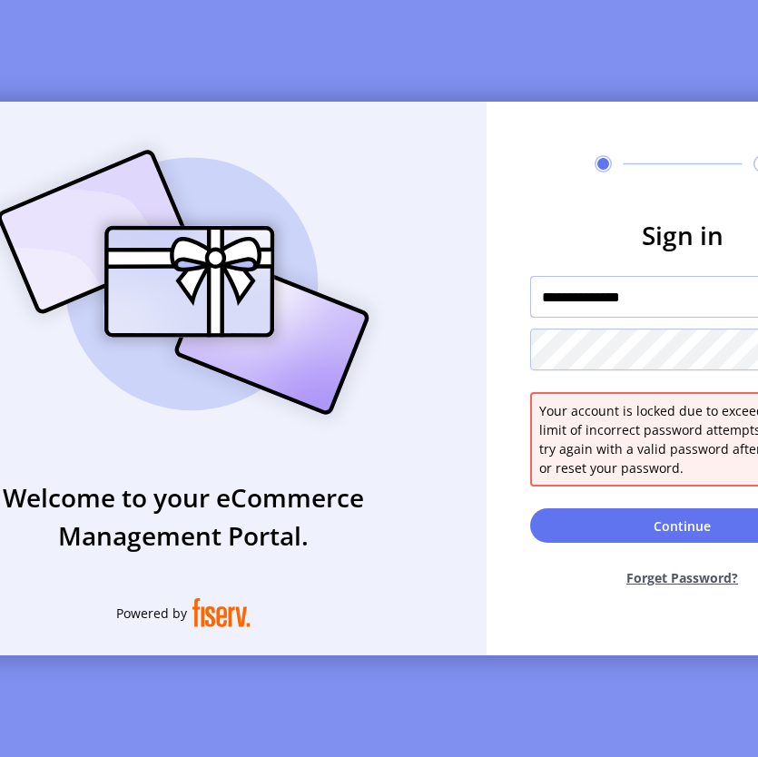
click at [664, 311] on input "**********" at bounding box center [682, 297] width 305 height 42
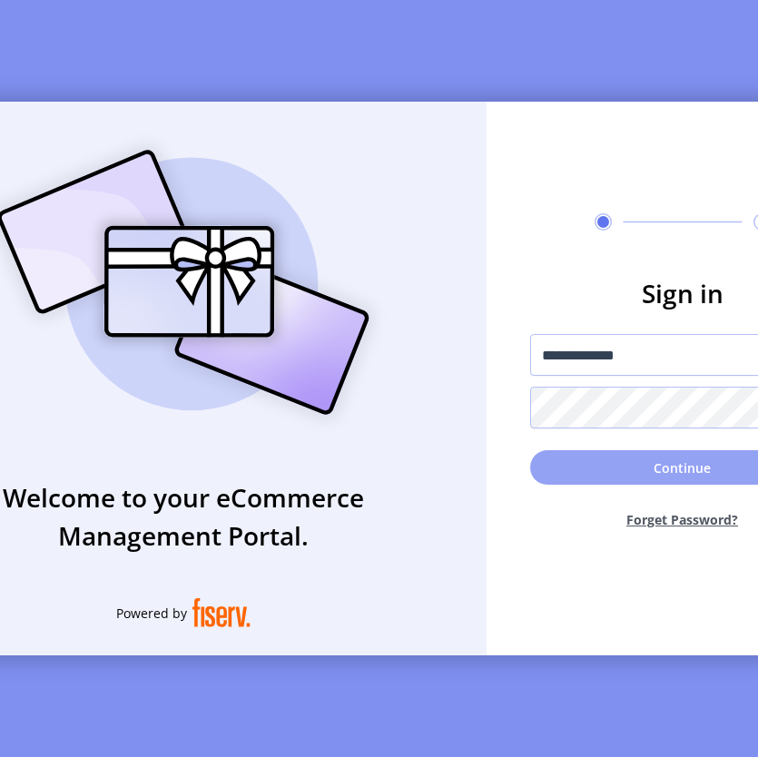
type input "**********"
click at [680, 476] on button "Continue" at bounding box center [682, 467] width 305 height 35
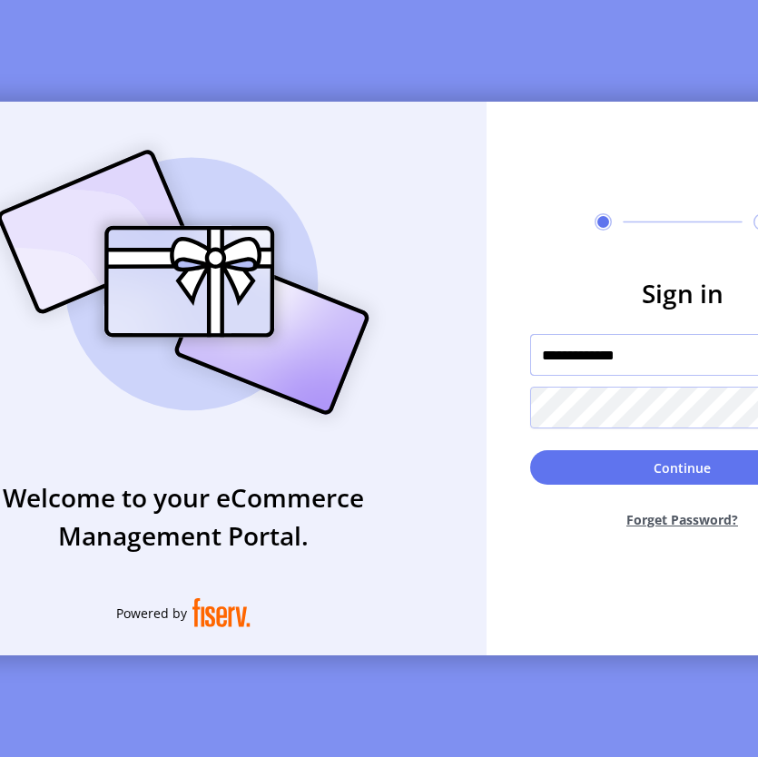
click at [694, 368] on input "**********" at bounding box center [682, 355] width 305 height 42
type input "**********"
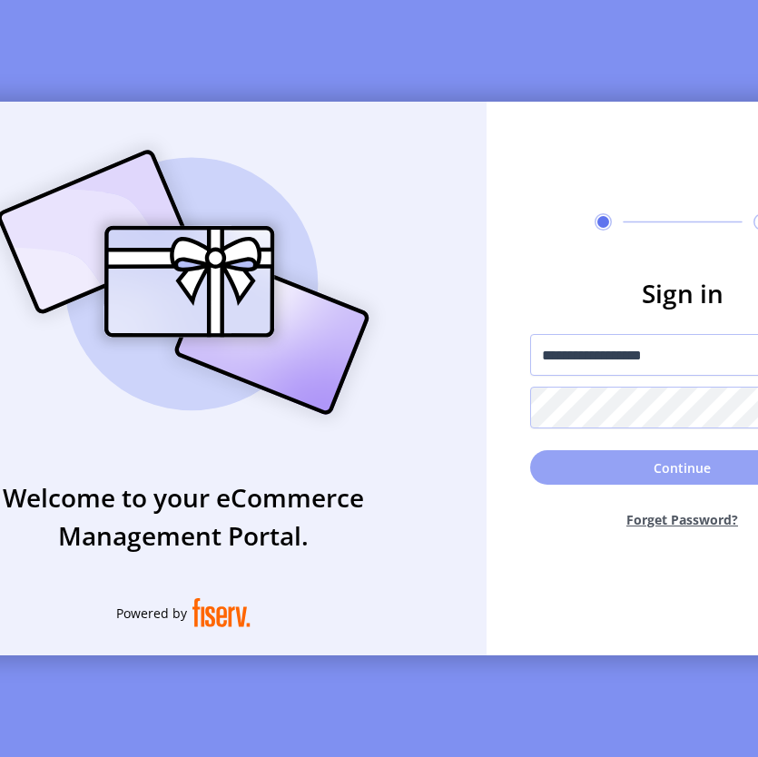
click at [671, 480] on button "Continue" at bounding box center [682, 467] width 305 height 35
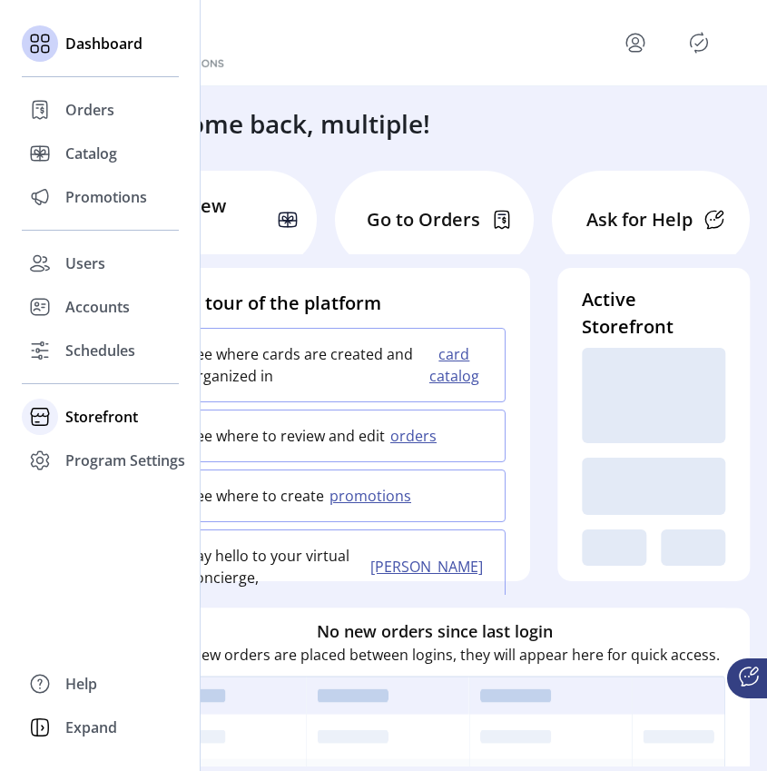
click at [122, 409] on span "Storefront" at bounding box center [101, 417] width 73 height 22
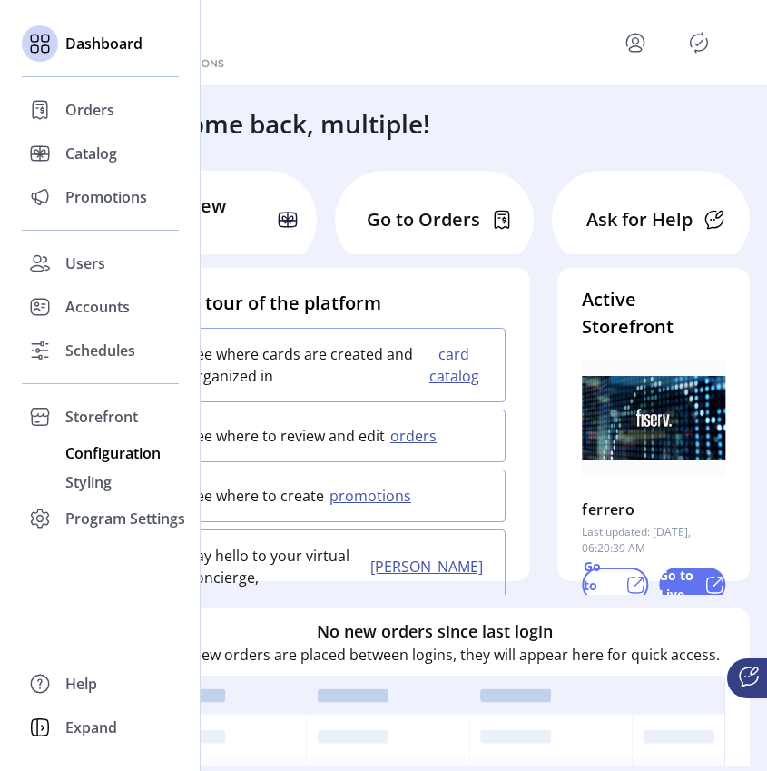
click at [128, 448] on span "Configuration" at bounding box center [112, 453] width 95 height 22
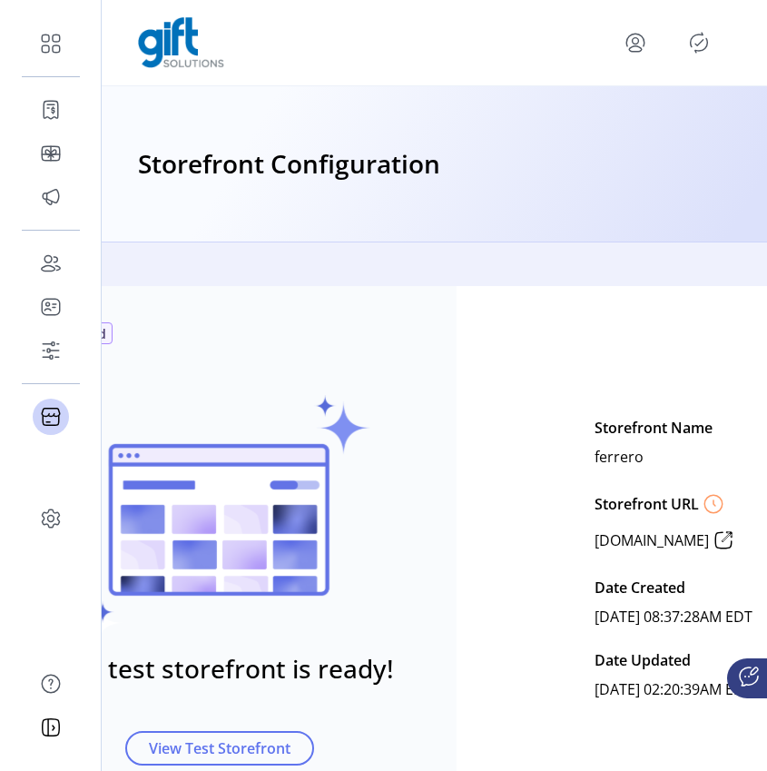
scroll to position [0, 149]
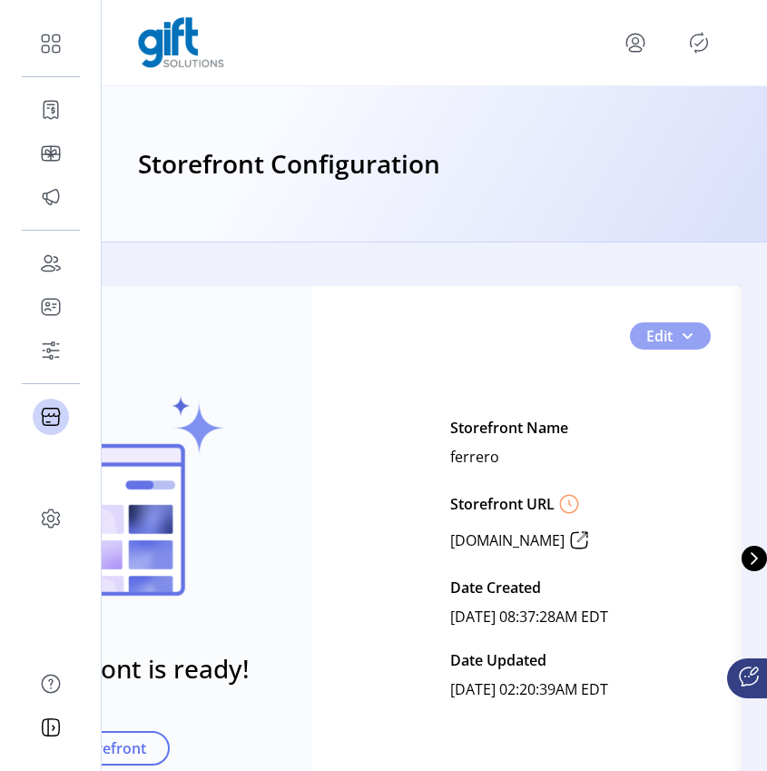
click at [680, 323] on button "Edit" at bounding box center [670, 335] width 81 height 27
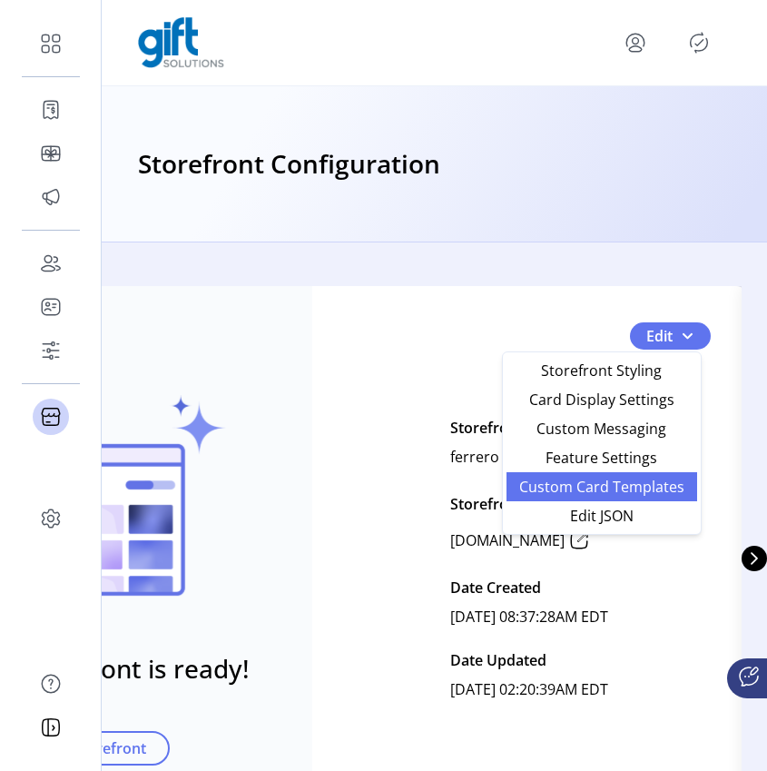
click at [584, 499] on link "Custom Card Templates" at bounding box center [602, 486] width 191 height 29
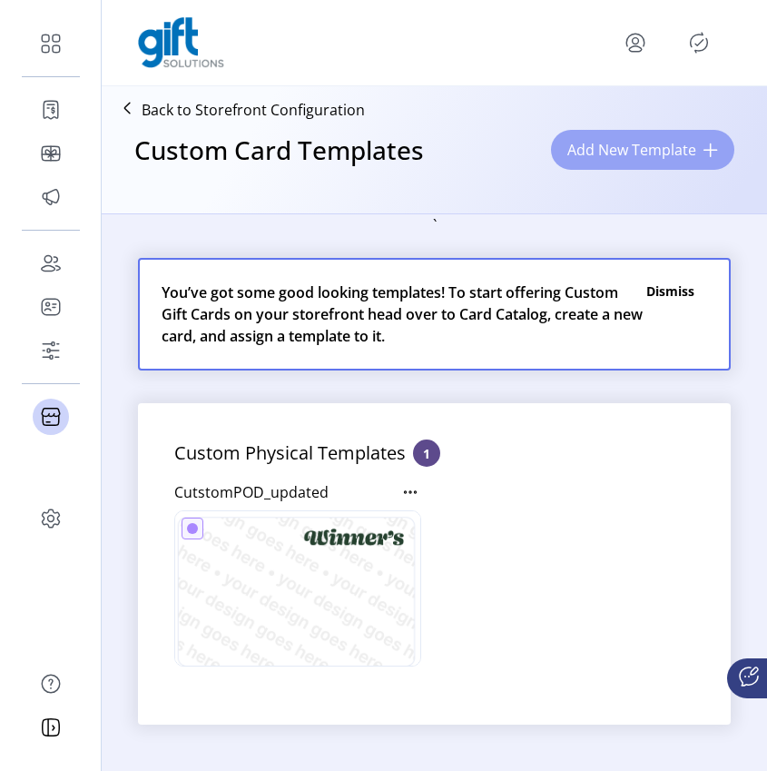
click at [689, 139] on span "Add New Template" at bounding box center [632, 150] width 129 height 22
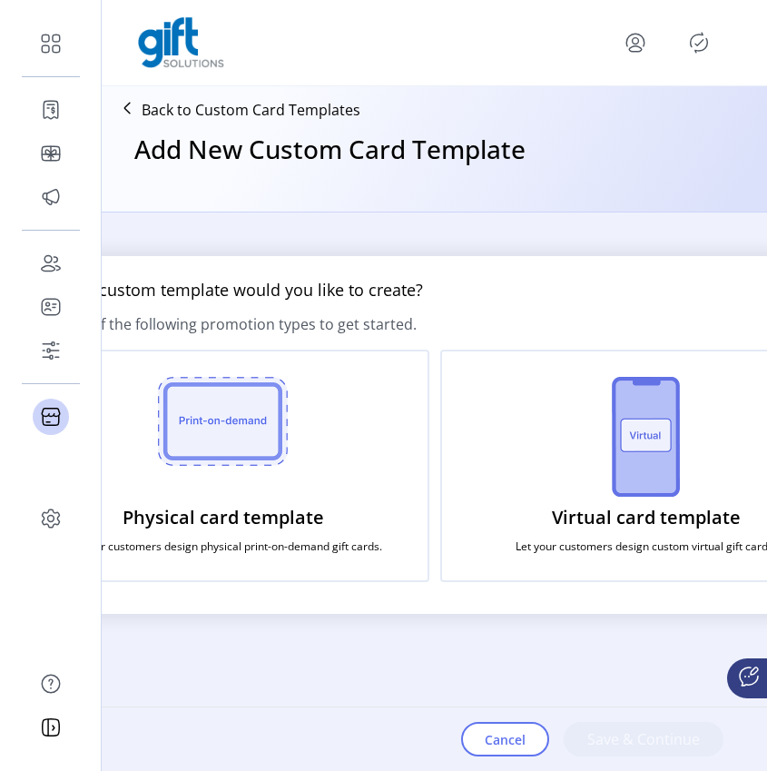
click at [627, 469] on img at bounding box center [646, 437] width 68 height 120
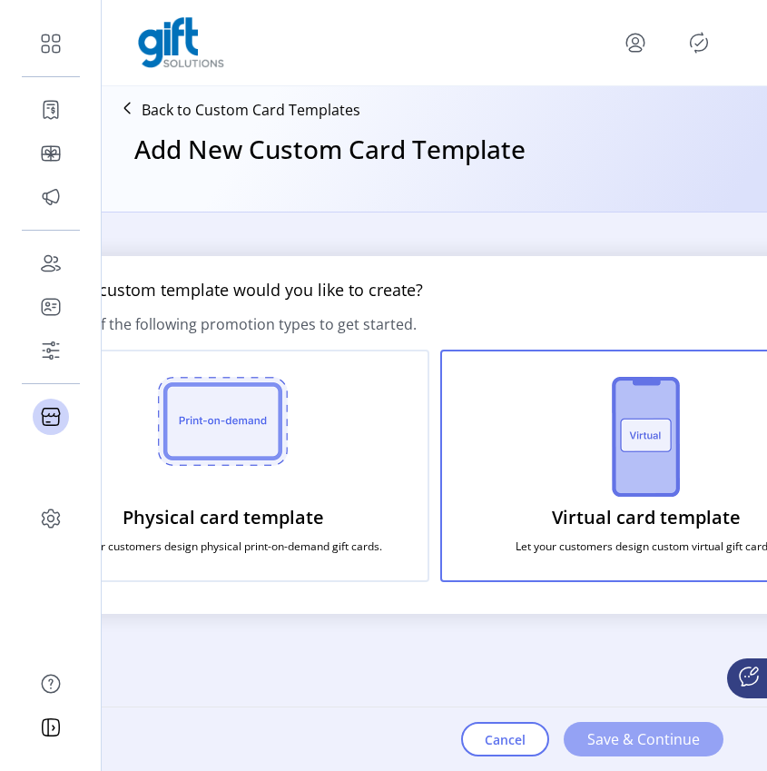
click at [660, 740] on span "Save & Continue" at bounding box center [644, 739] width 113 height 22
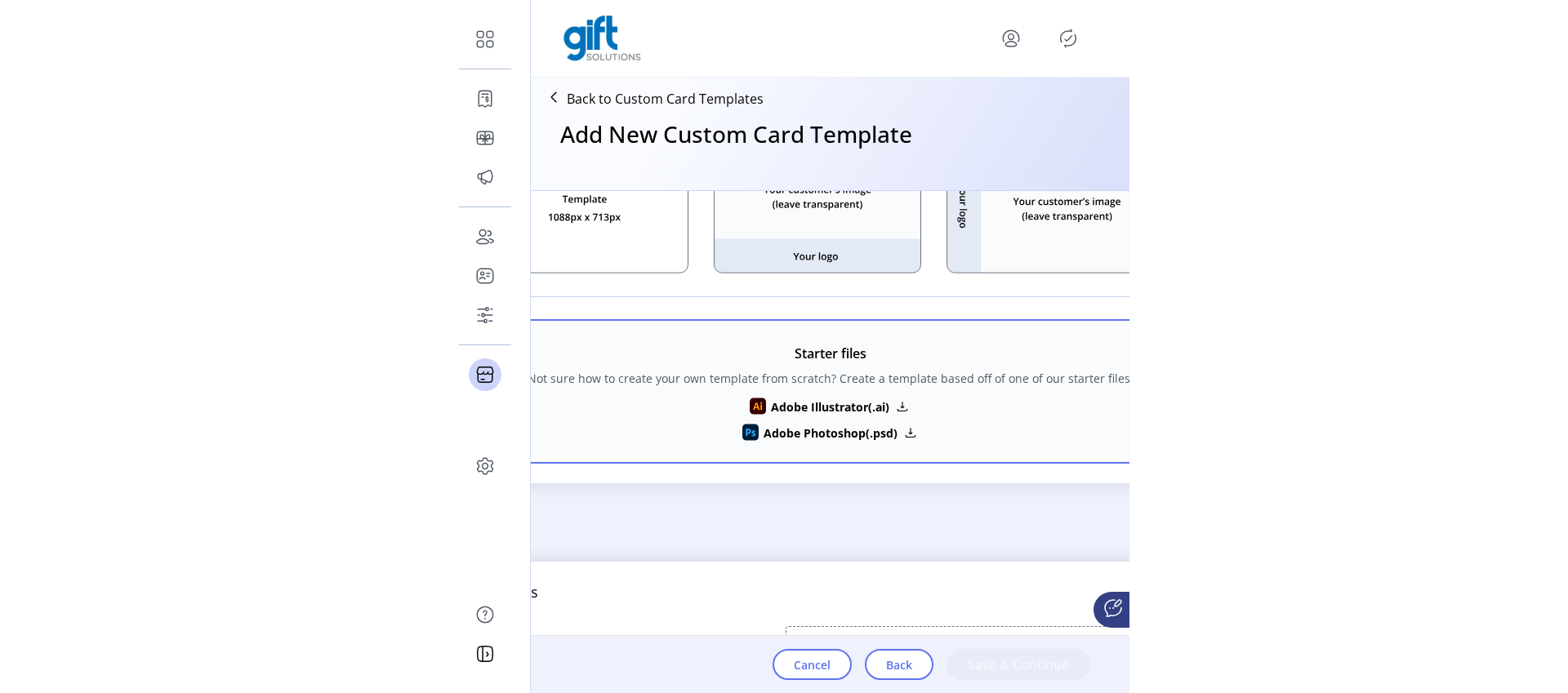
scroll to position [547, 0]
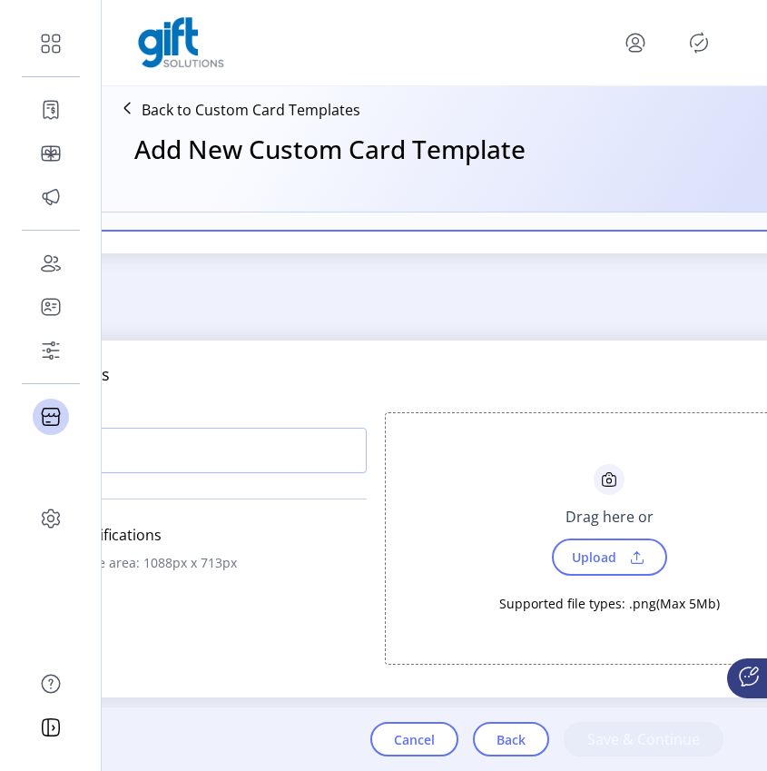
click at [605, 542] on span "Upload" at bounding box center [609, 557] width 115 height 37
click at [600, 561] on span "Upload" at bounding box center [592, 557] width 63 height 26
click at [404, 734] on span "Cancel" at bounding box center [414, 739] width 41 height 19
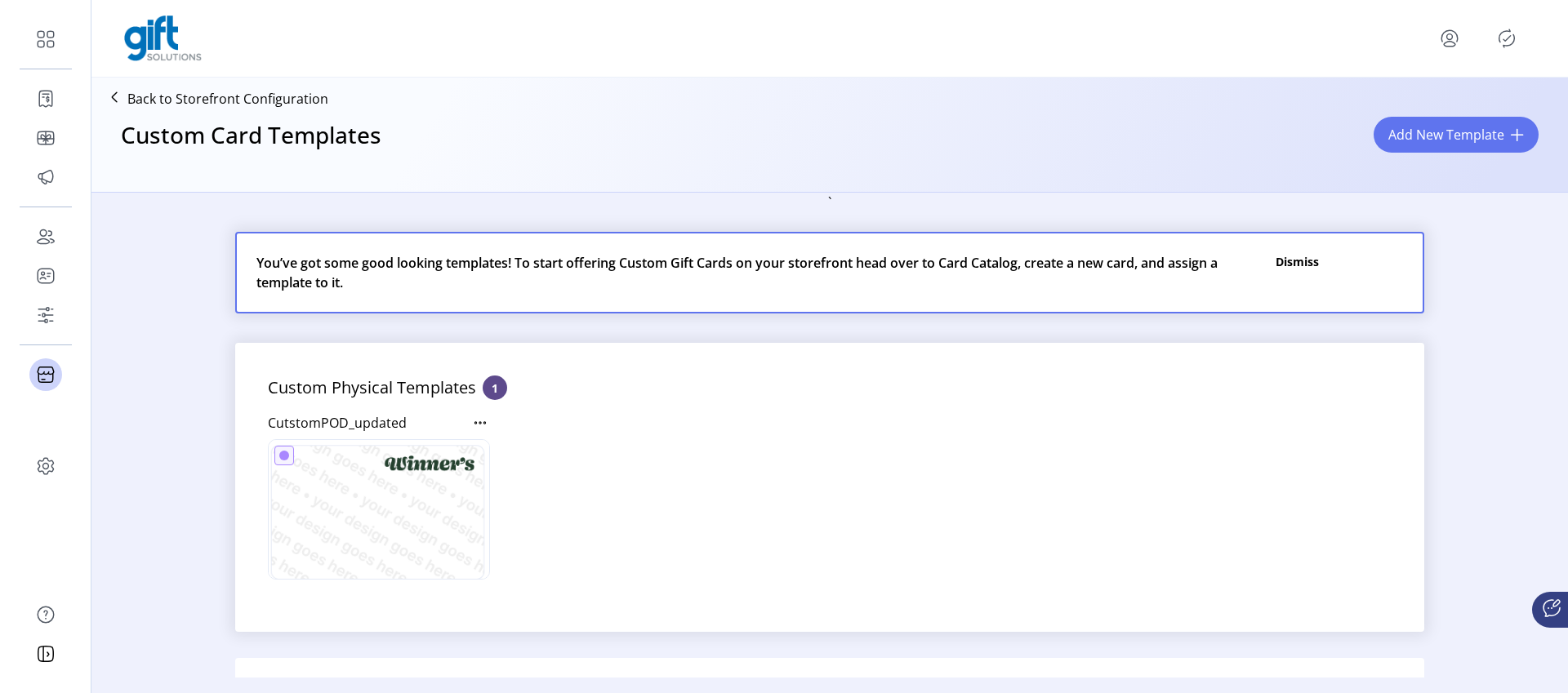
click at [159, 522] on div "` You’ve got some good looking templates! To start offering Custom Gift Cards o…" at bounding box center [830, 559] width 1476 height 734
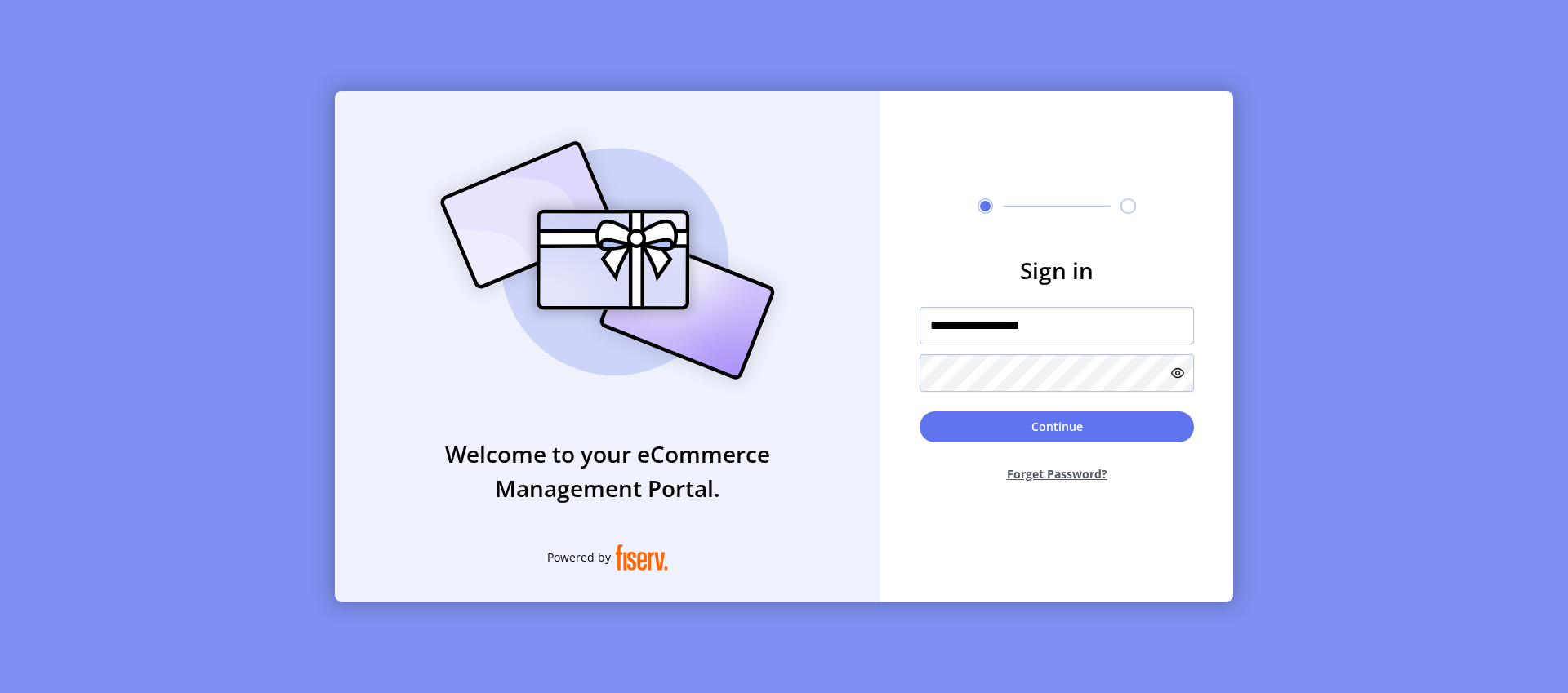
click at [1025, 326] on input "**********" at bounding box center [1056, 325] width 274 height 38
type input "*********"
click at [1045, 431] on button "Continue" at bounding box center [1056, 427] width 274 height 31
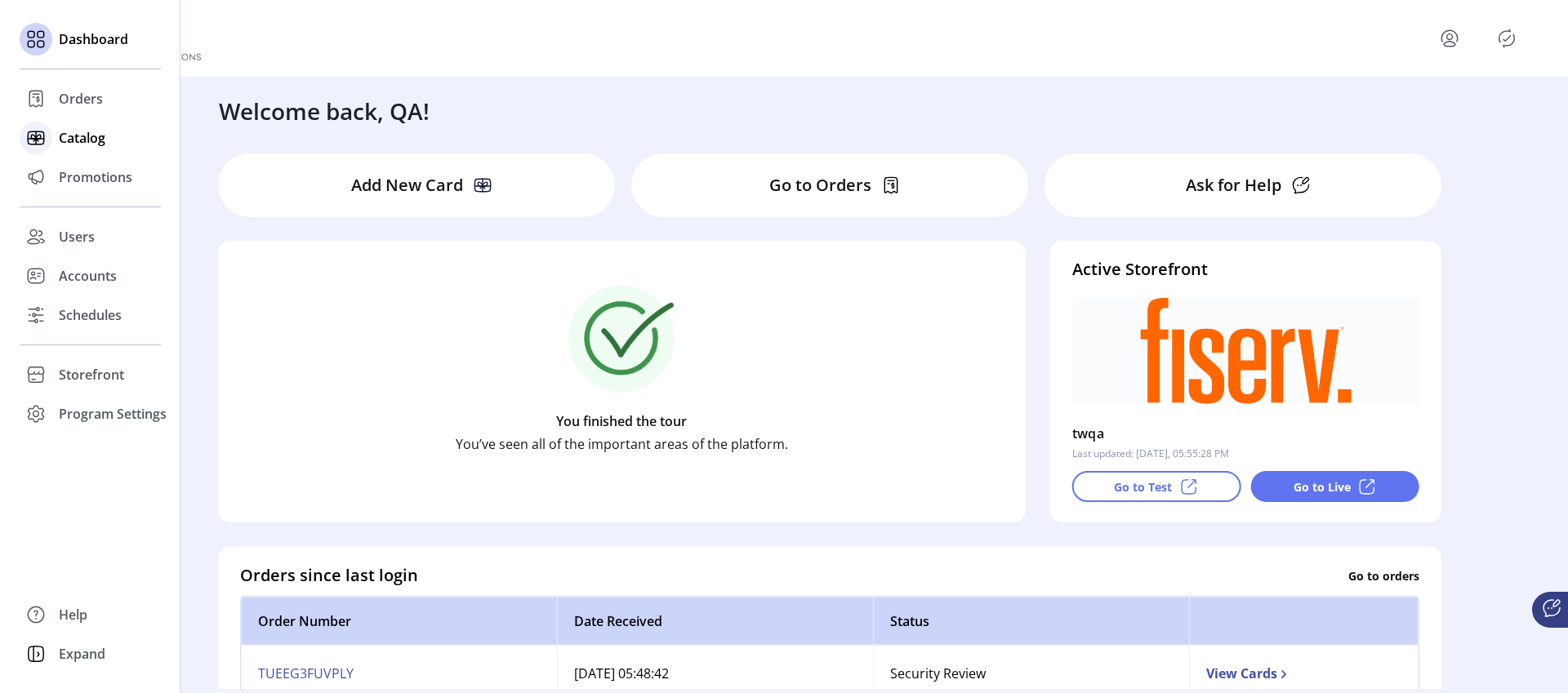
click at [90, 145] on span "Catalog" at bounding box center [82, 138] width 47 height 20
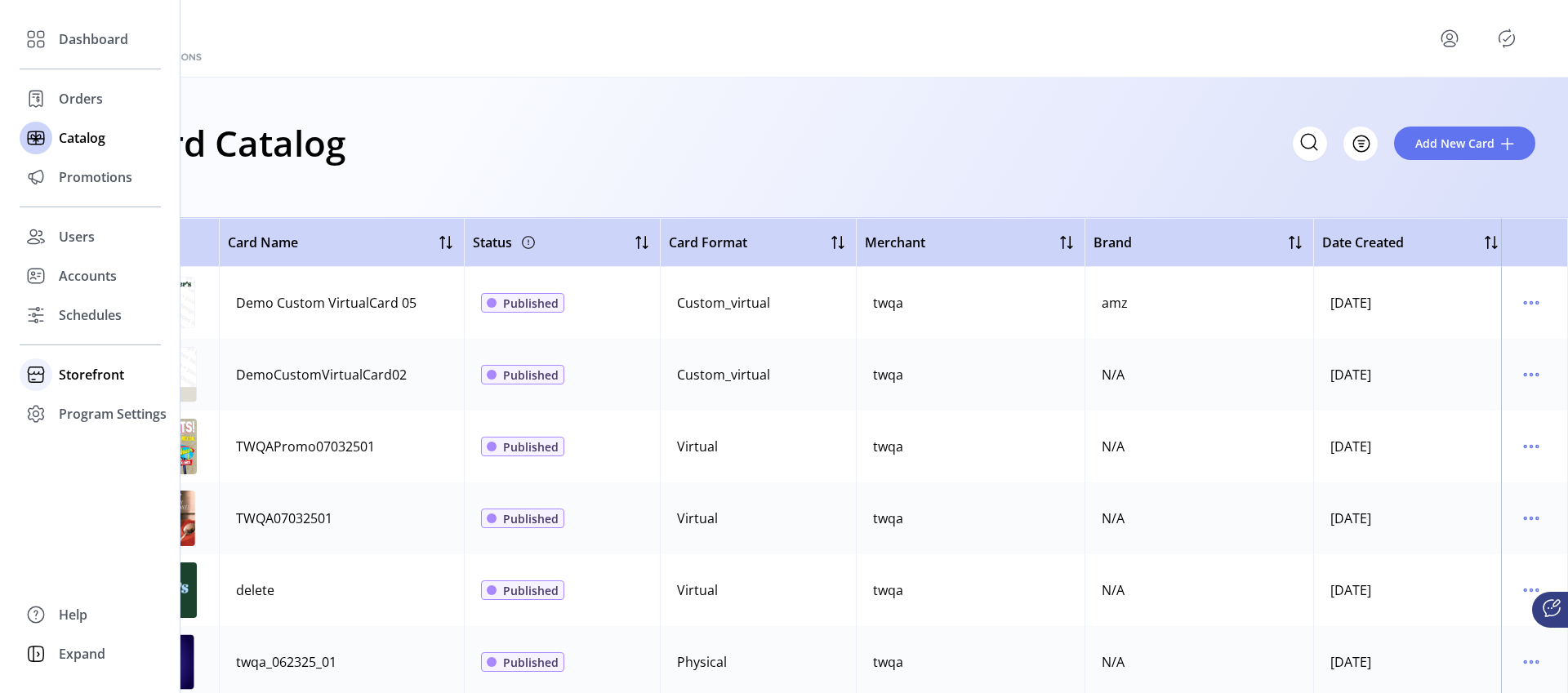
click at [94, 380] on span "Storefront" at bounding box center [91, 375] width 66 height 20
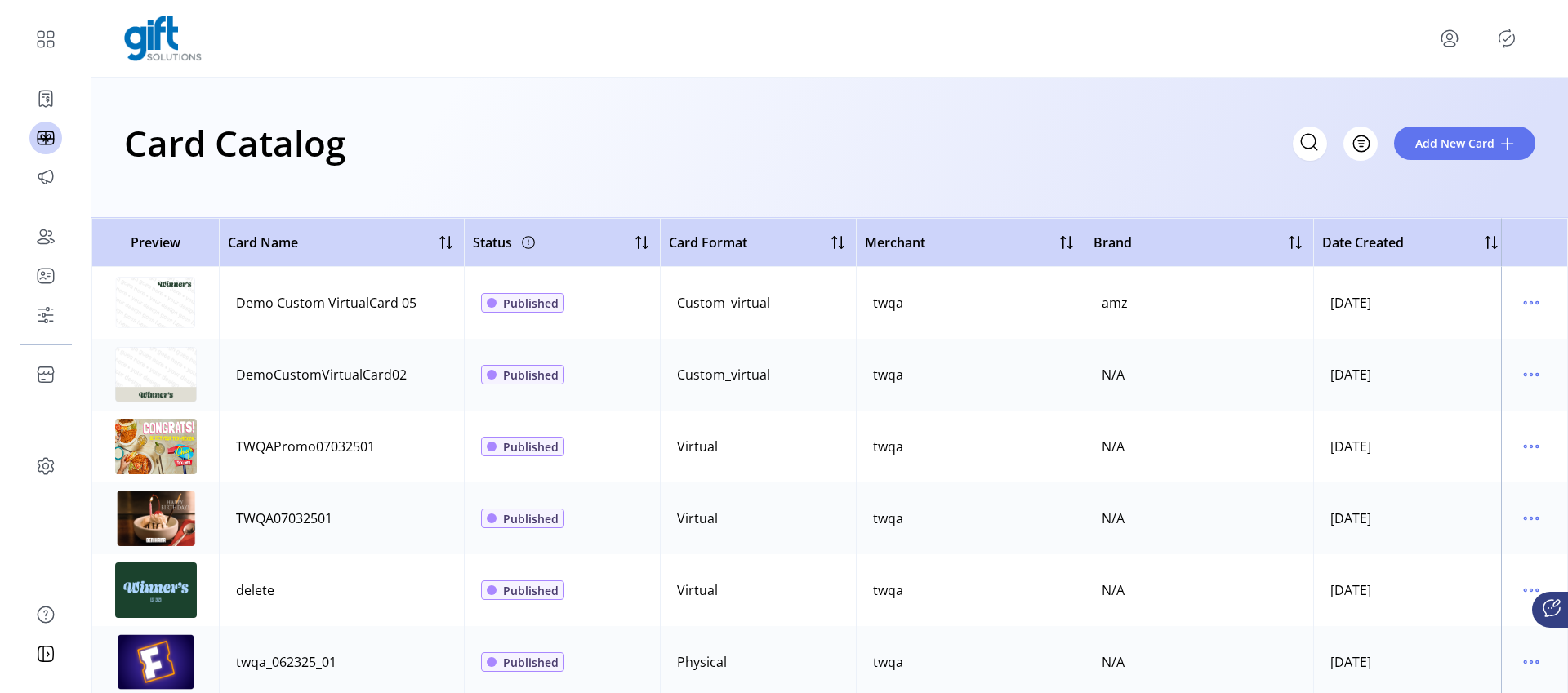
click at [1438, 39] on icon "menu" at bounding box center [1448, 38] width 26 height 26
click at [1405, 104] on span "Sign Out" at bounding box center [1390, 102] width 122 height 13
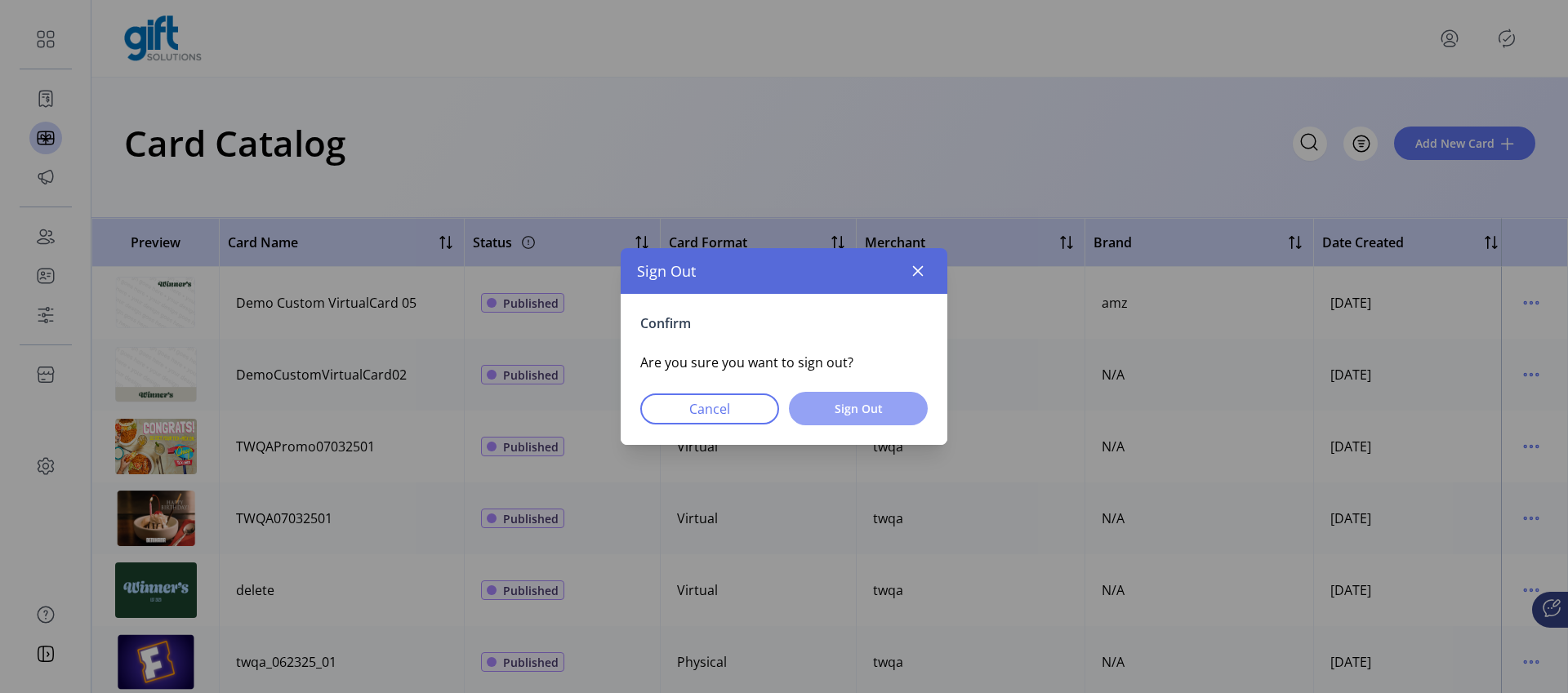
click at [846, 400] on span "Sign Out" at bounding box center [858, 408] width 96 height 17
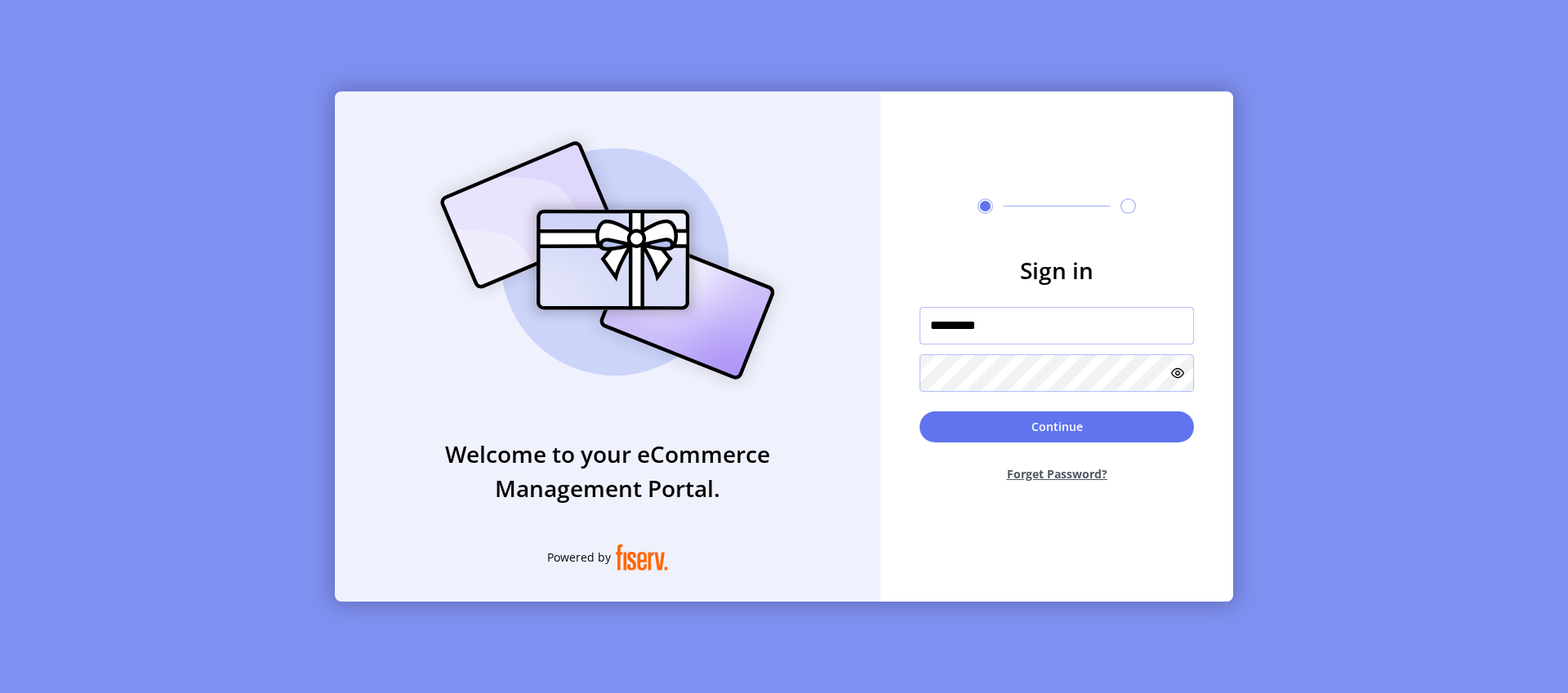
click at [1033, 324] on input "*********" at bounding box center [1056, 325] width 274 height 38
type input "**********"
click at [1088, 422] on button "Continue" at bounding box center [1056, 427] width 274 height 31
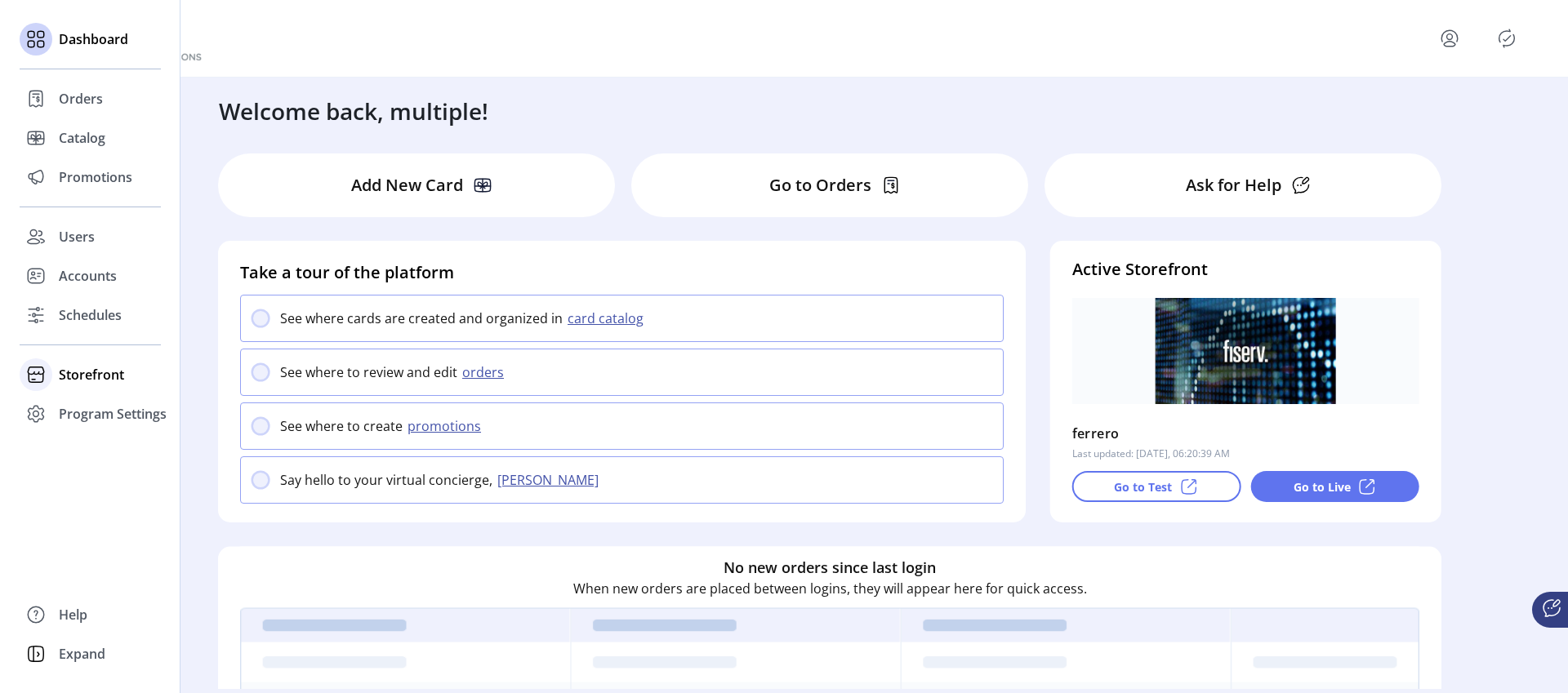
click at [97, 372] on span "Storefront" at bounding box center [91, 375] width 66 height 20
click at [97, 404] on span "Configuration" at bounding box center [101, 407] width 85 height 20
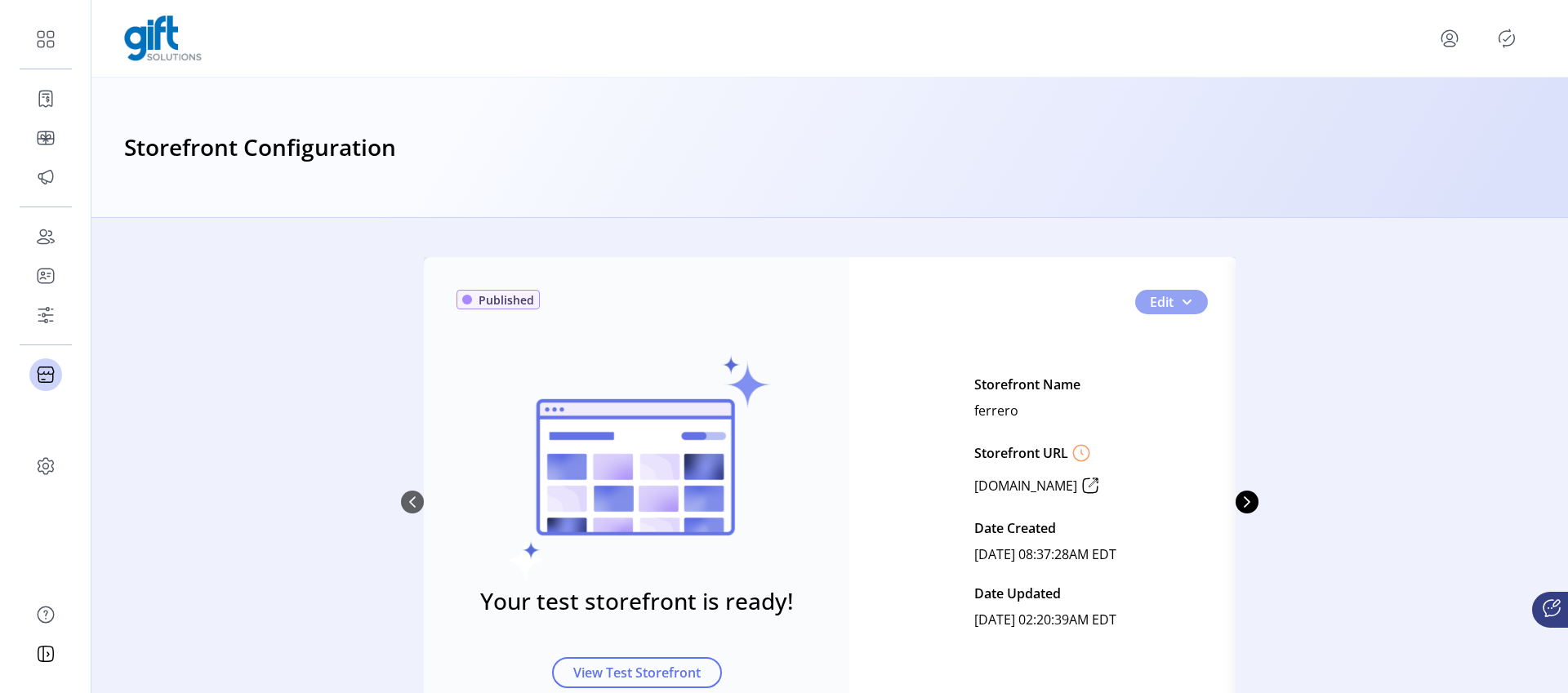
click at [1185, 307] on span "0" at bounding box center [1186, 302] width 13 height 13
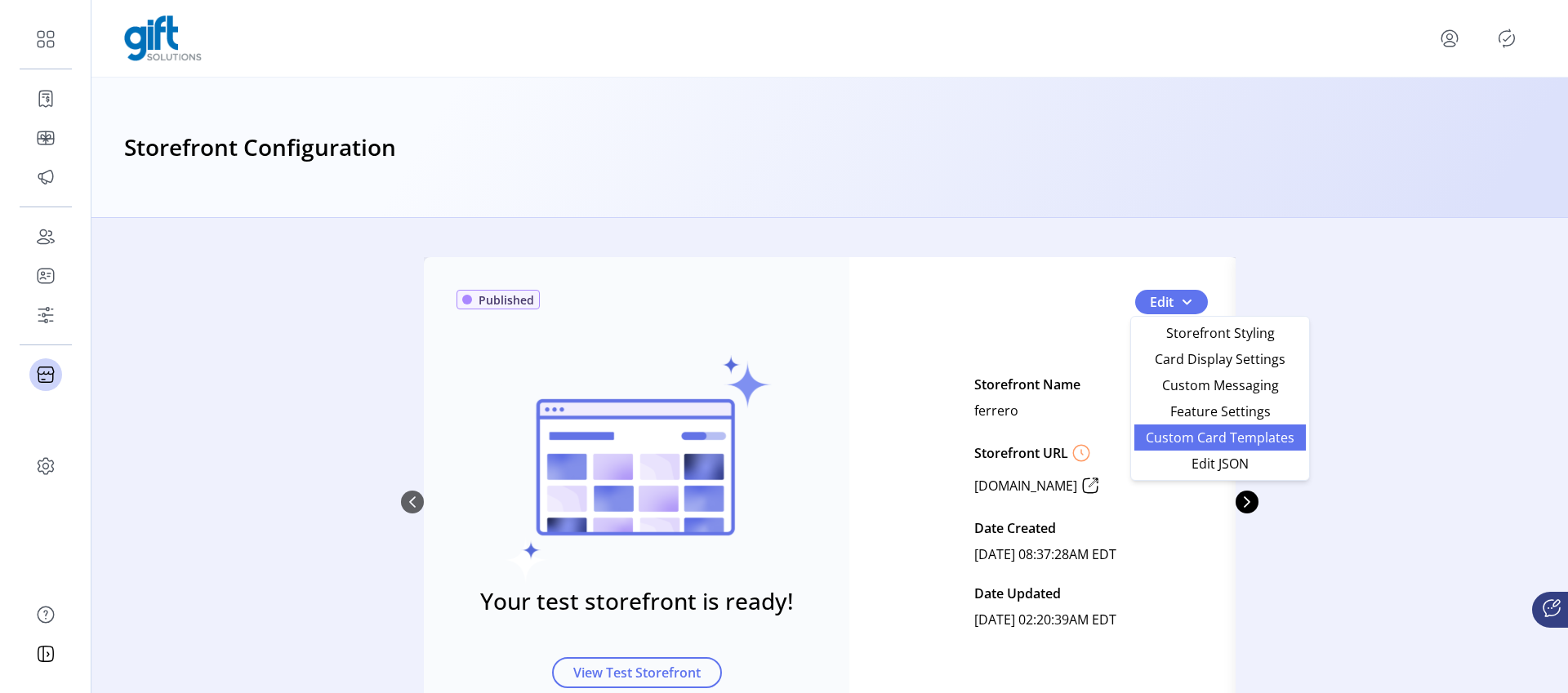
click at [1186, 444] on span "Custom Card Templates" at bounding box center [1219, 437] width 152 height 13
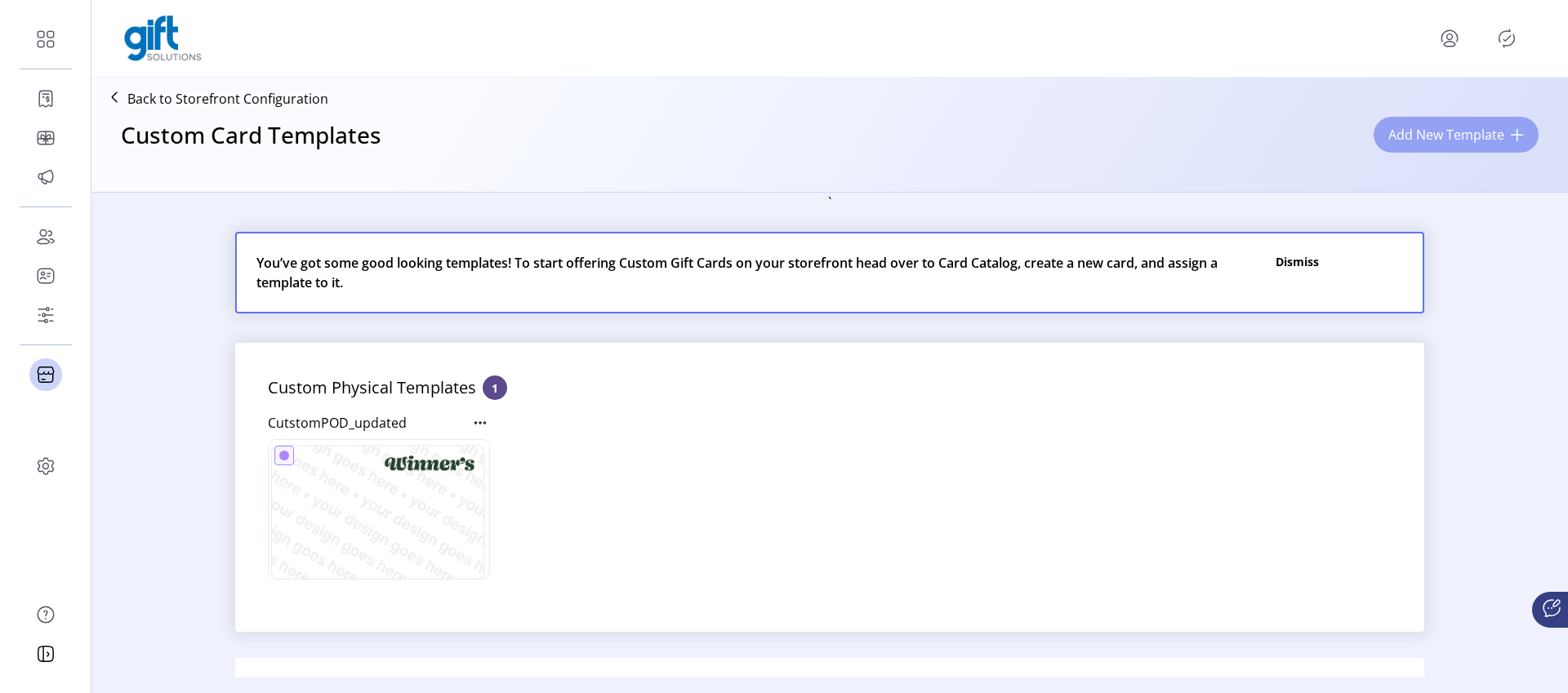
click at [1394, 130] on span "Add New Template" at bounding box center [1446, 135] width 116 height 20
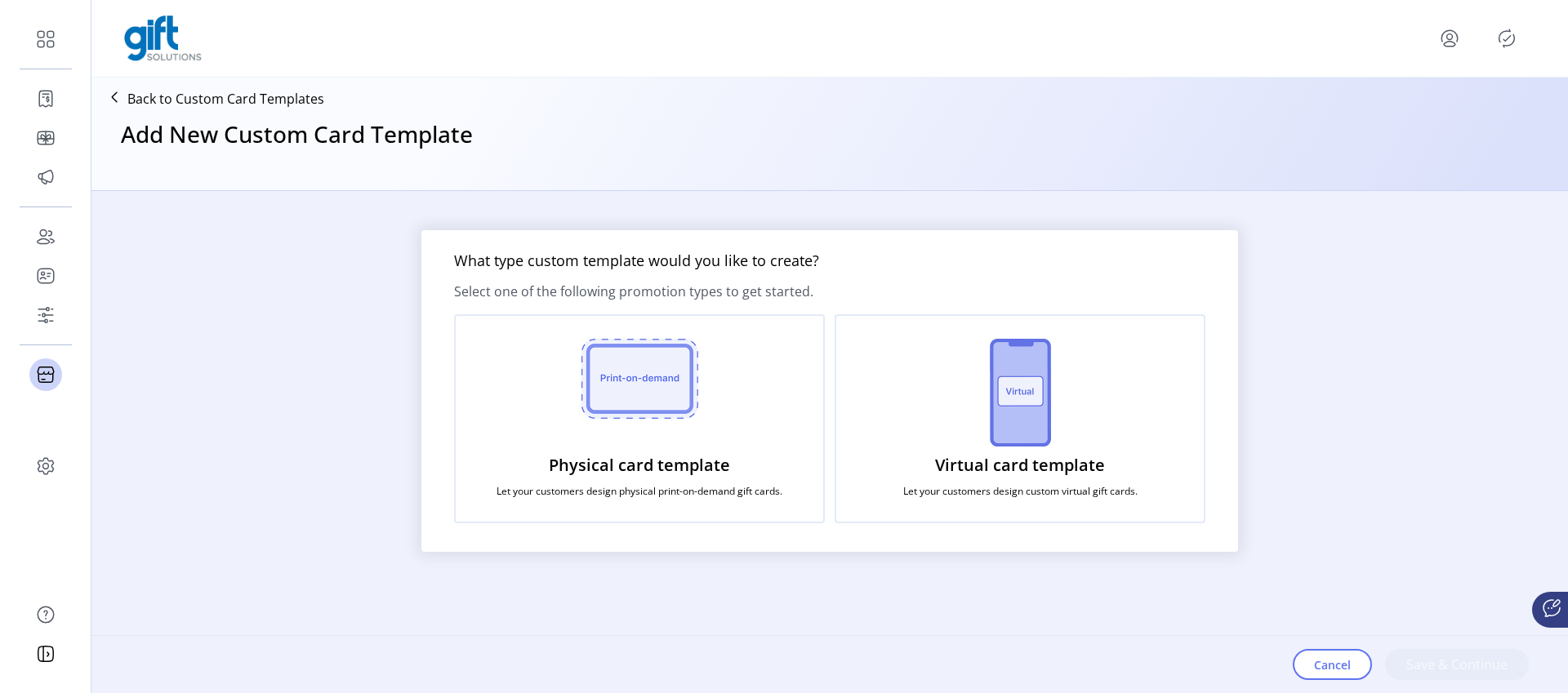
click at [1047, 444] on img at bounding box center [1020, 393] width 61 height 108
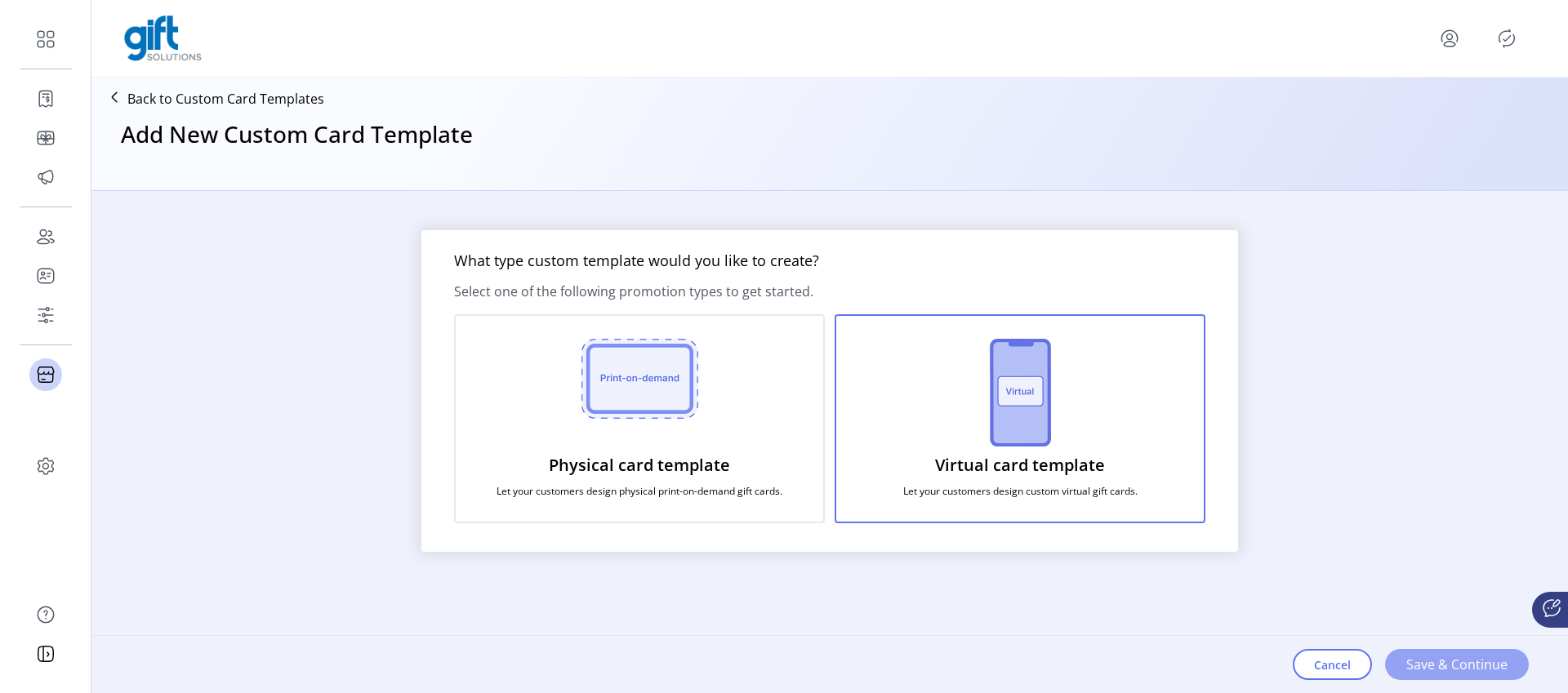
click at [1429, 671] on span "Save & Continue" at bounding box center [1457, 664] width 102 height 20
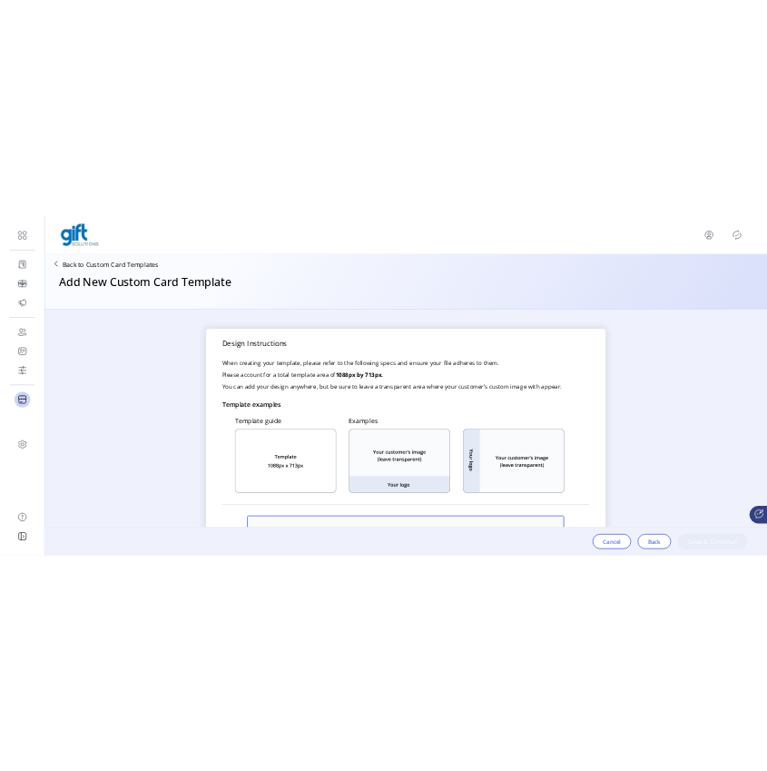
scroll to position [581, 0]
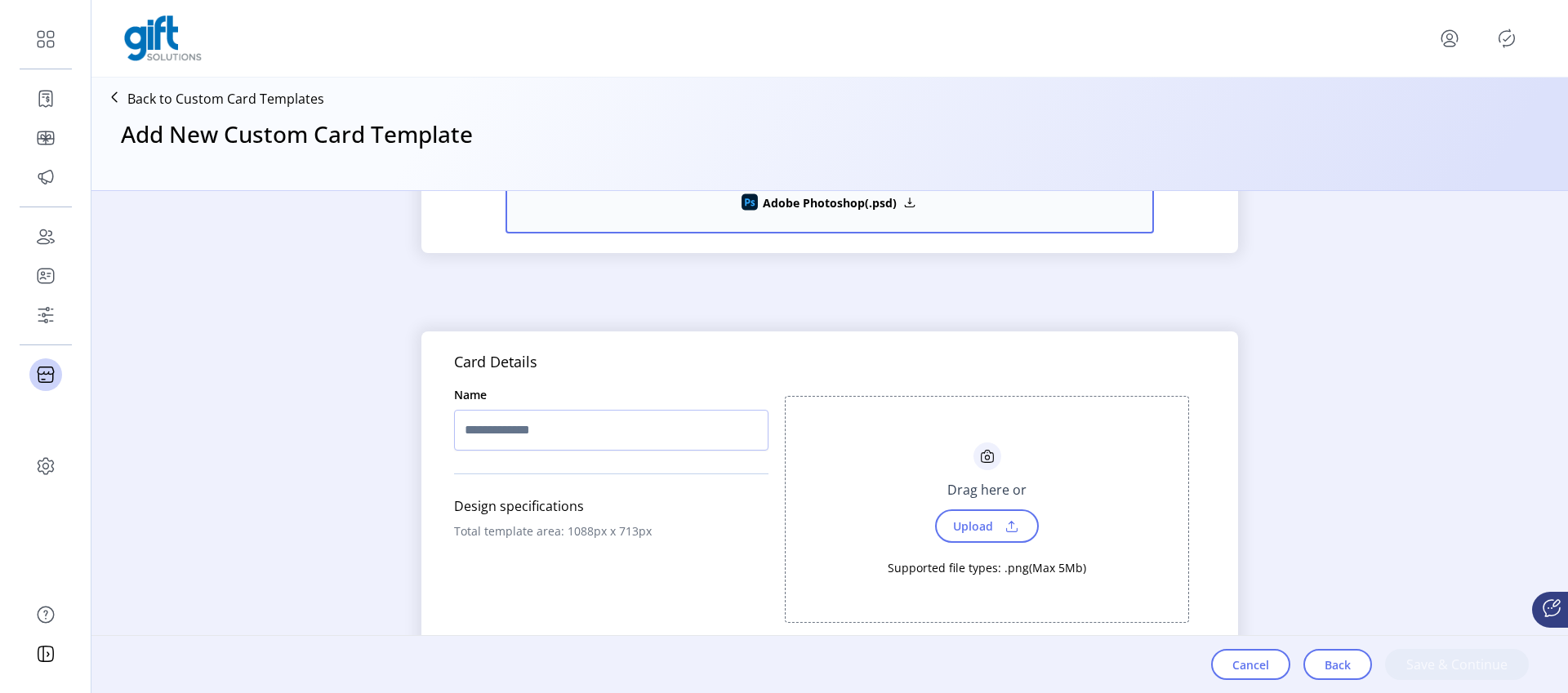
click at [1014, 520] on span at bounding box center [1011, 527] width 24 height 18
click at [975, 528] on span "Upload" at bounding box center [971, 526] width 57 height 23
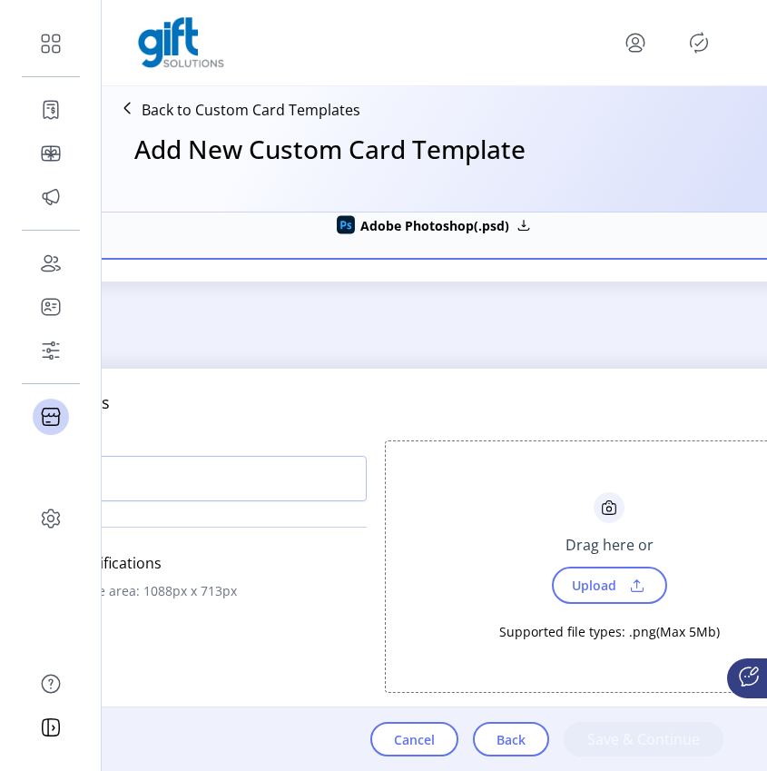
click at [569, 595] on span "Upload" at bounding box center [592, 585] width 63 height 26
